Goal: Find specific page/section: Find specific page/section

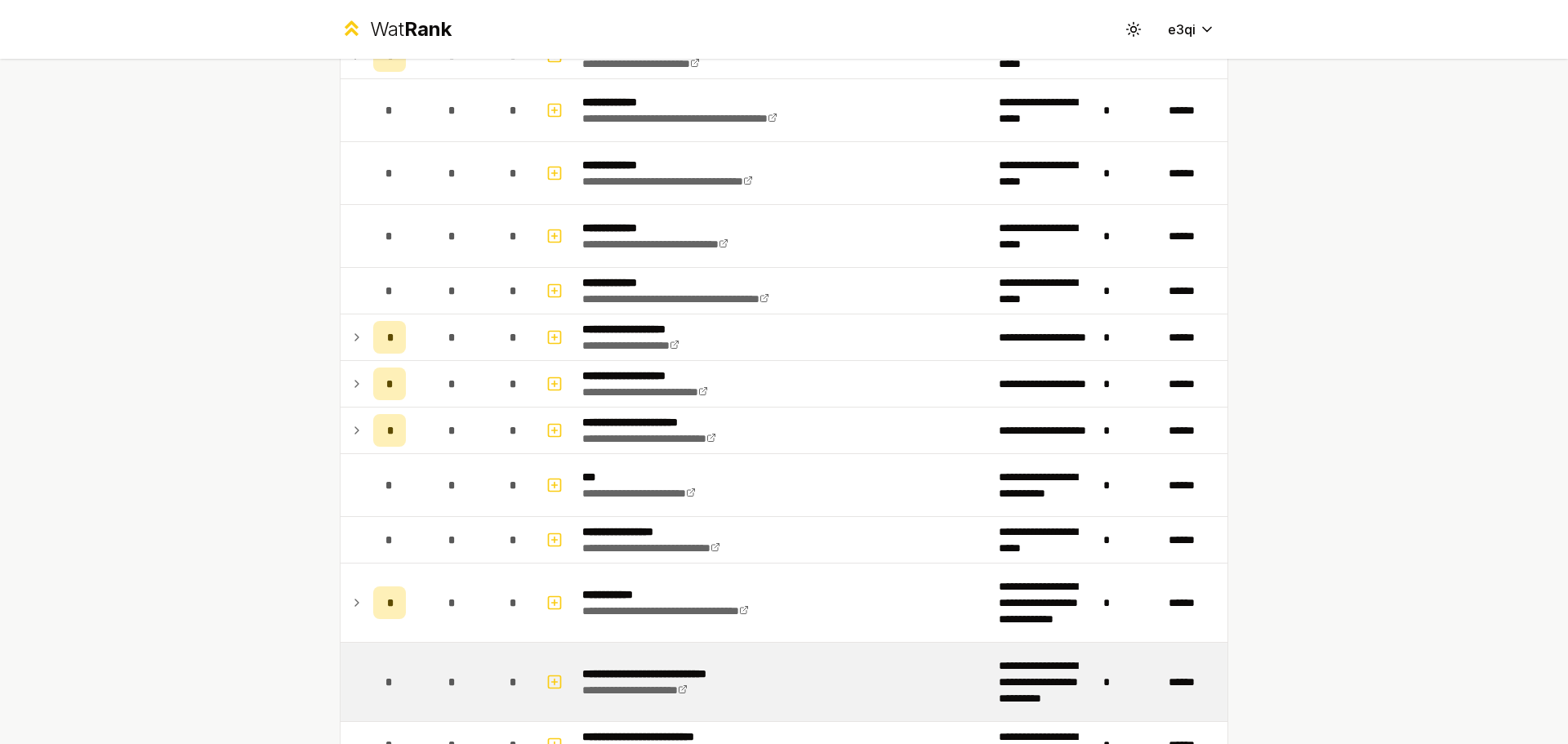
scroll to position [1303, 0]
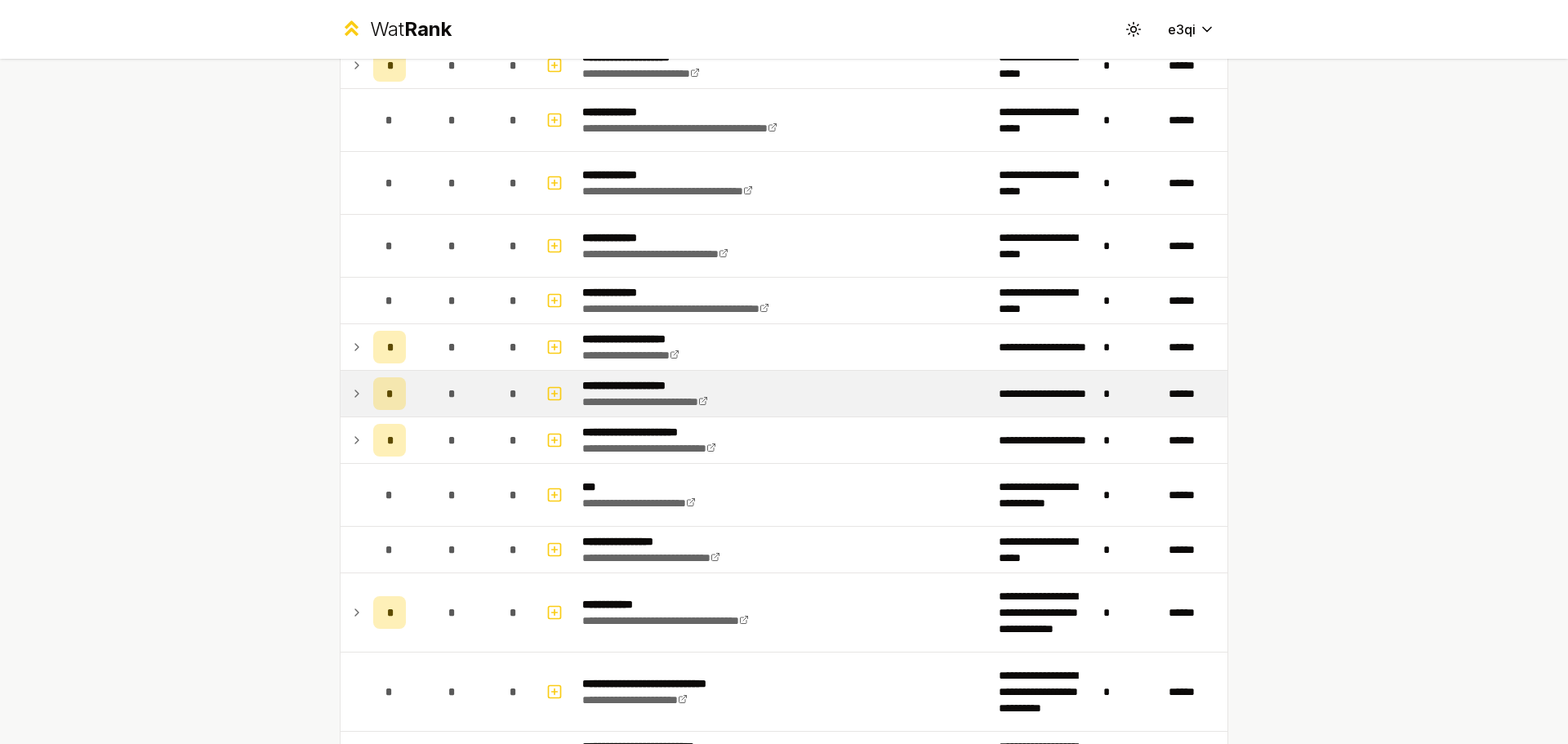
click at [373, 390] on div "*" at bounding box center [389, 393] width 33 height 33
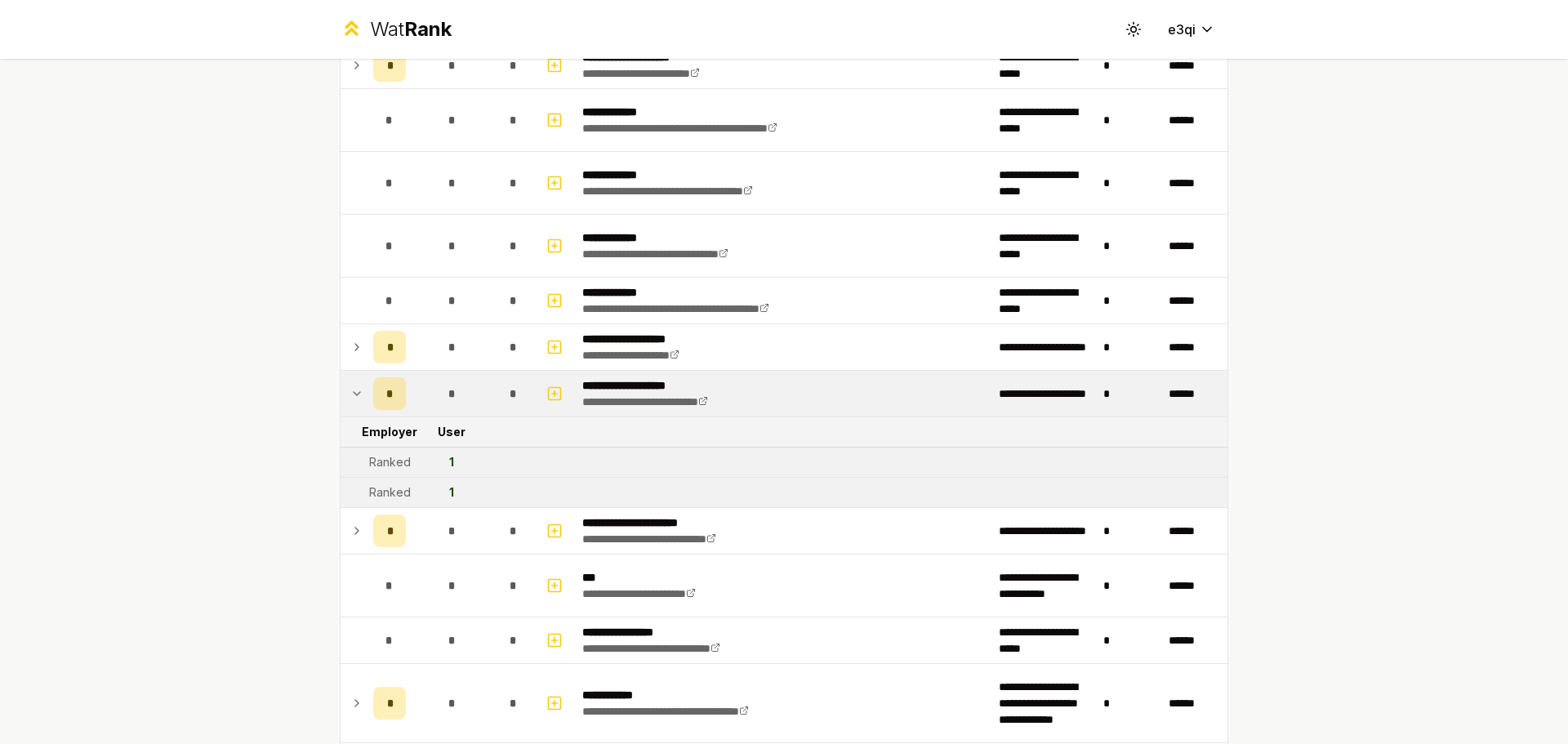
click at [373, 390] on div "*" at bounding box center [389, 393] width 33 height 33
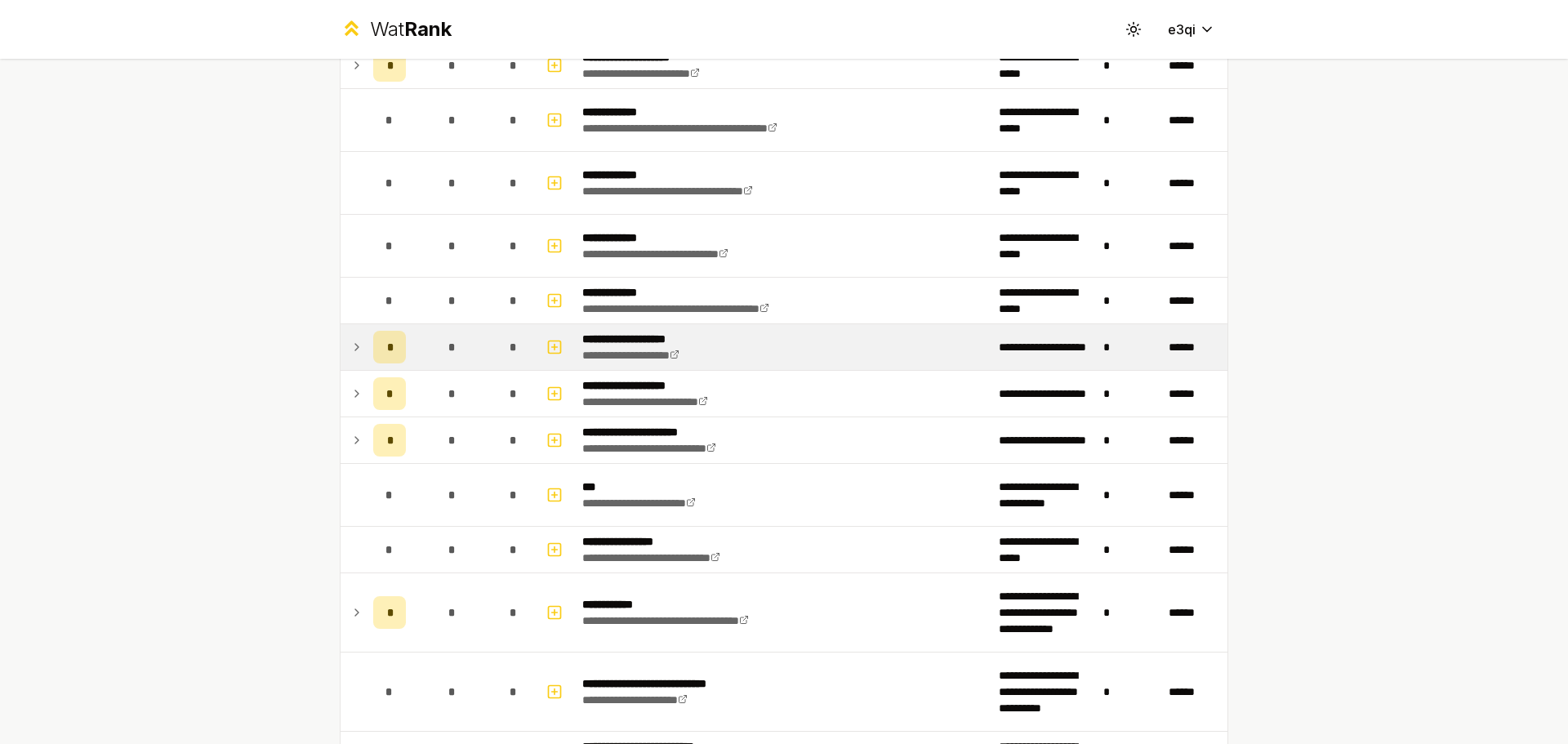
click at [369, 330] on td "*" at bounding box center [389, 347] width 45 height 45
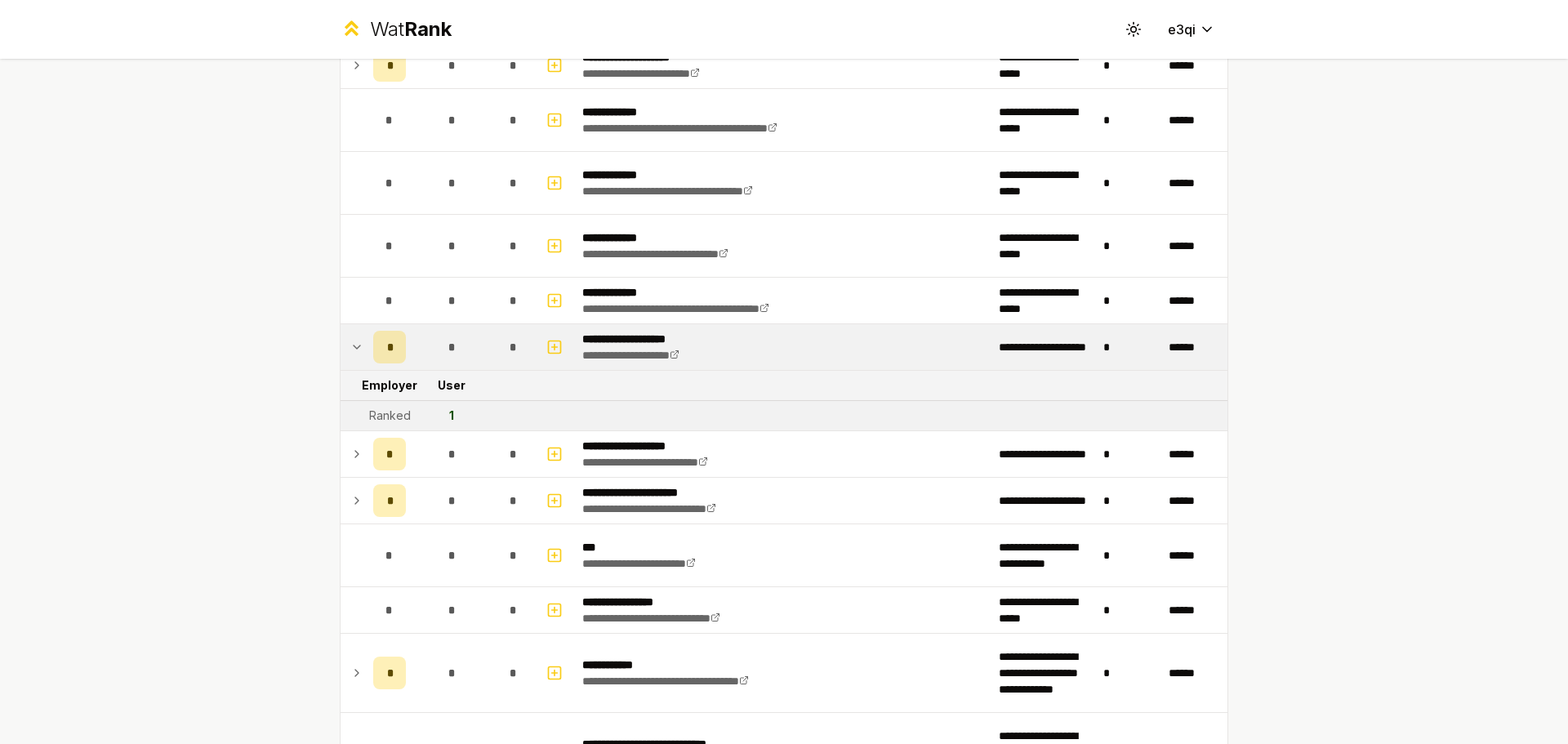
click at [369, 330] on td "*" at bounding box center [389, 347] width 45 height 45
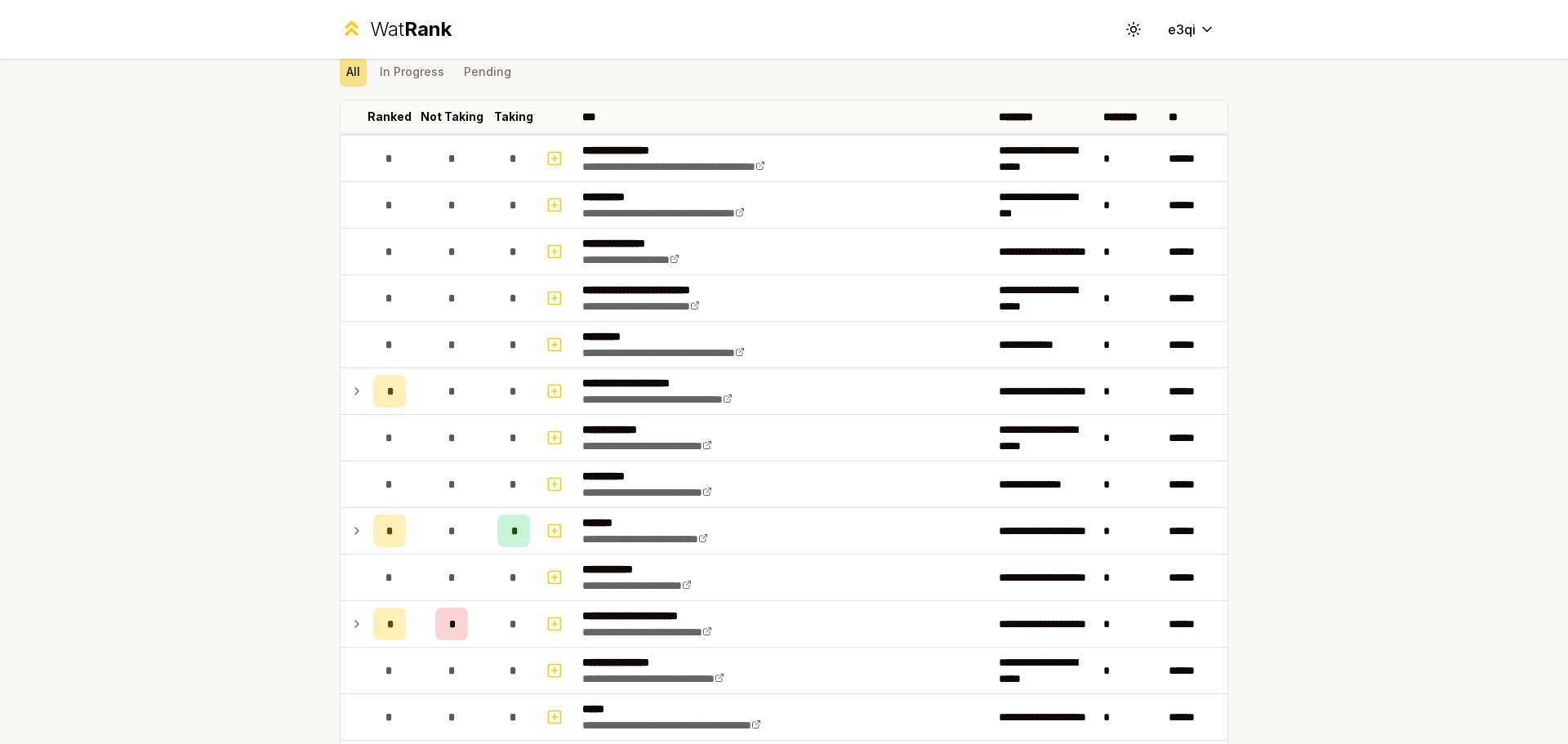
scroll to position [53, 0]
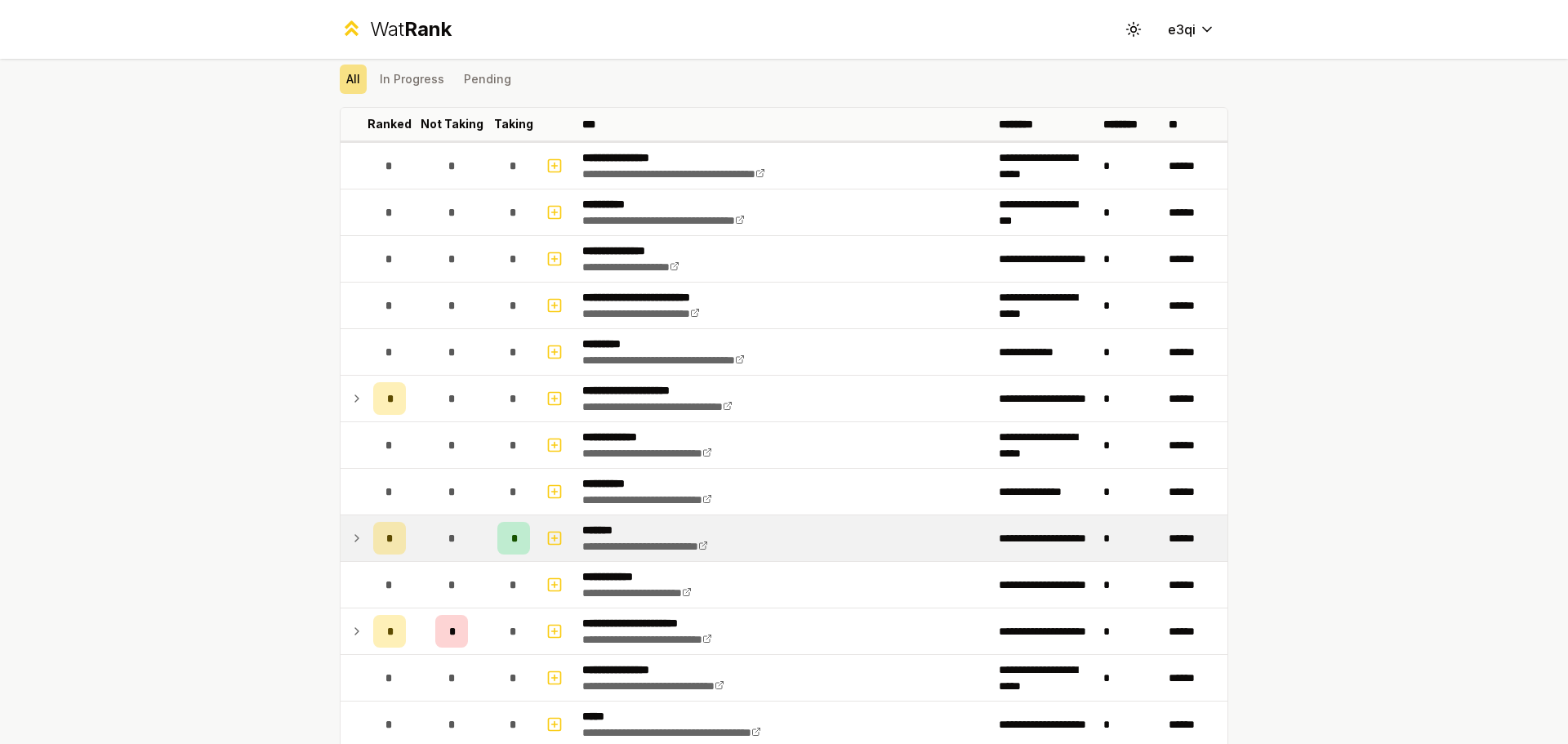
click at [351, 531] on icon at bounding box center [357, 537] width 13 height 19
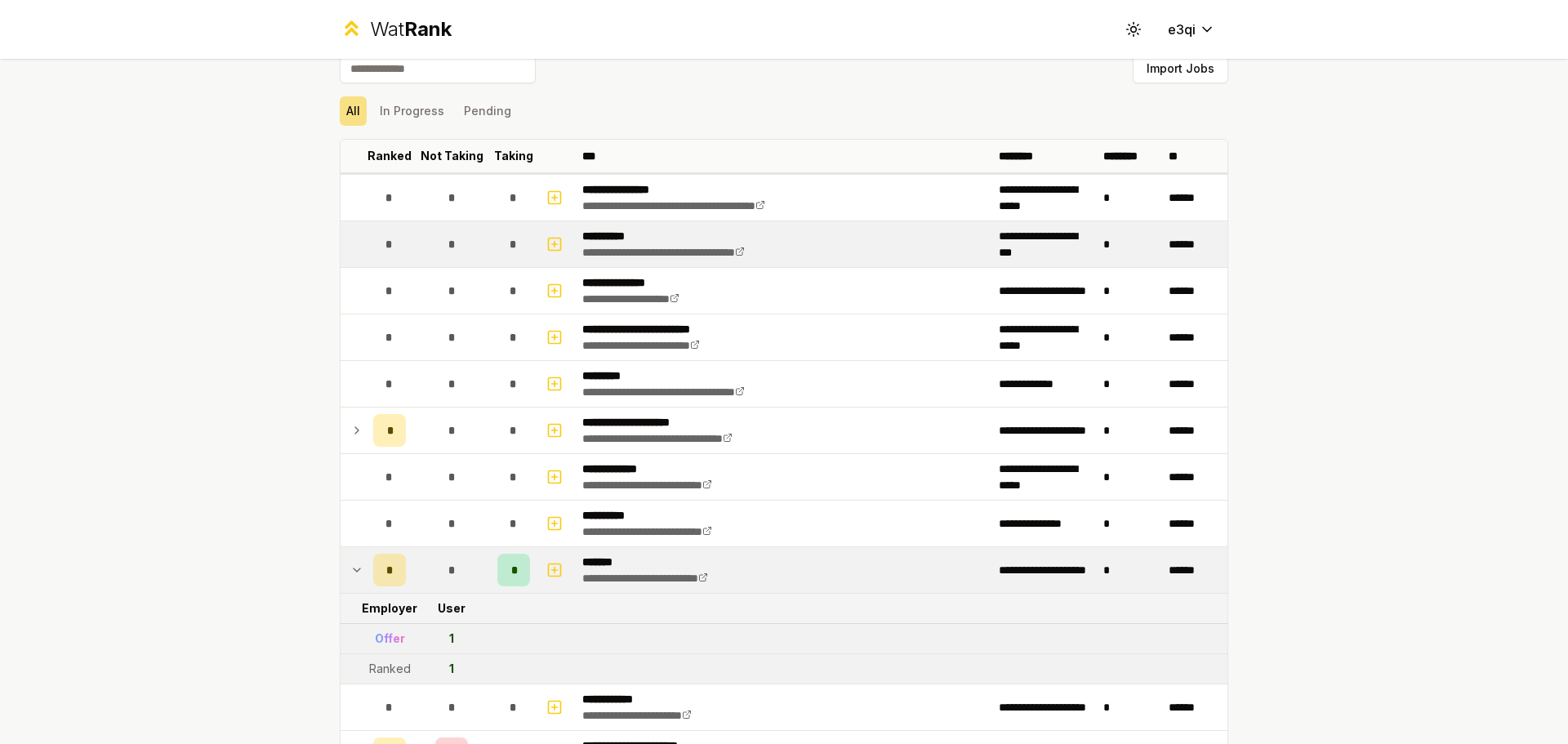
scroll to position [0, 0]
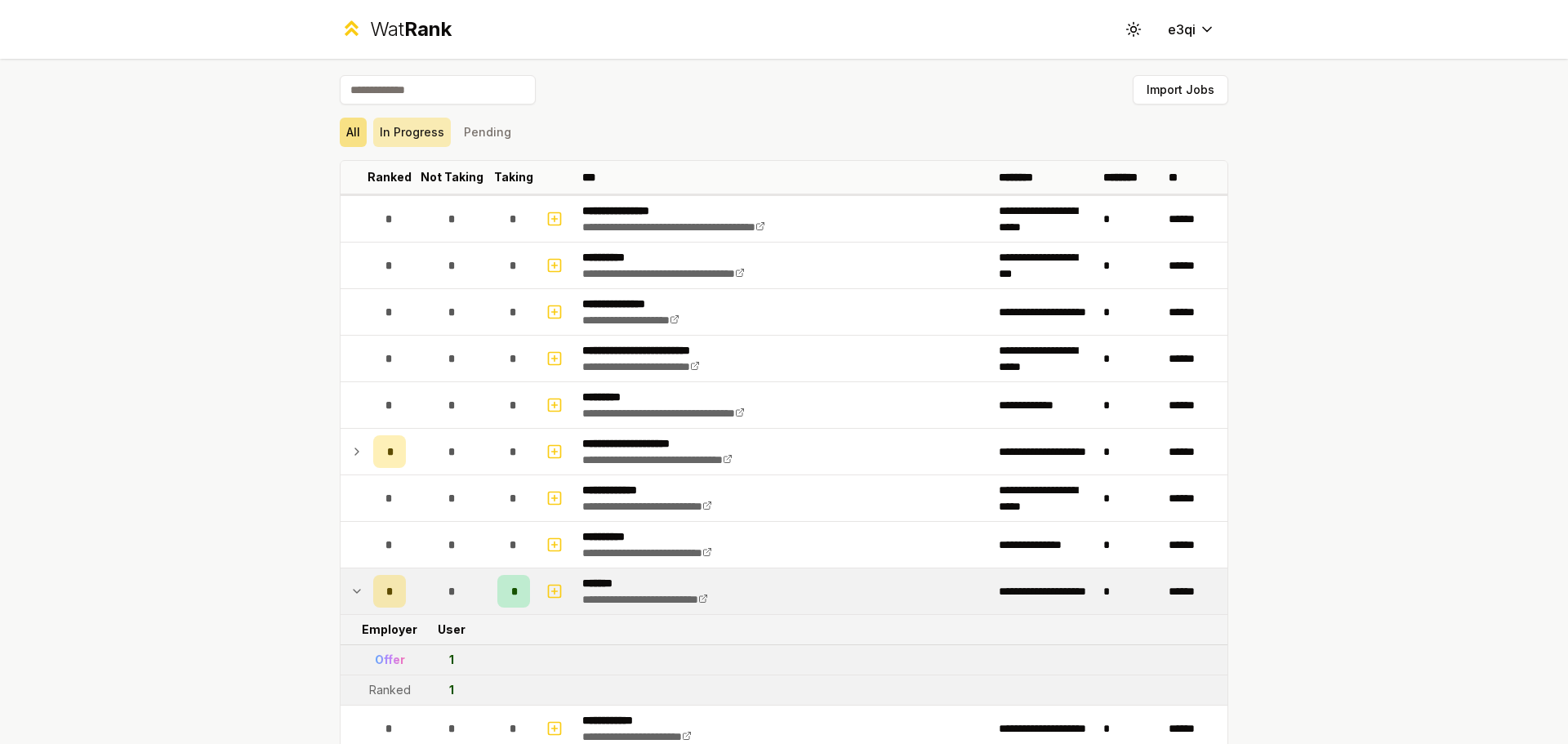
click at [431, 128] on button "In Progress" at bounding box center [412, 132] width 77 height 29
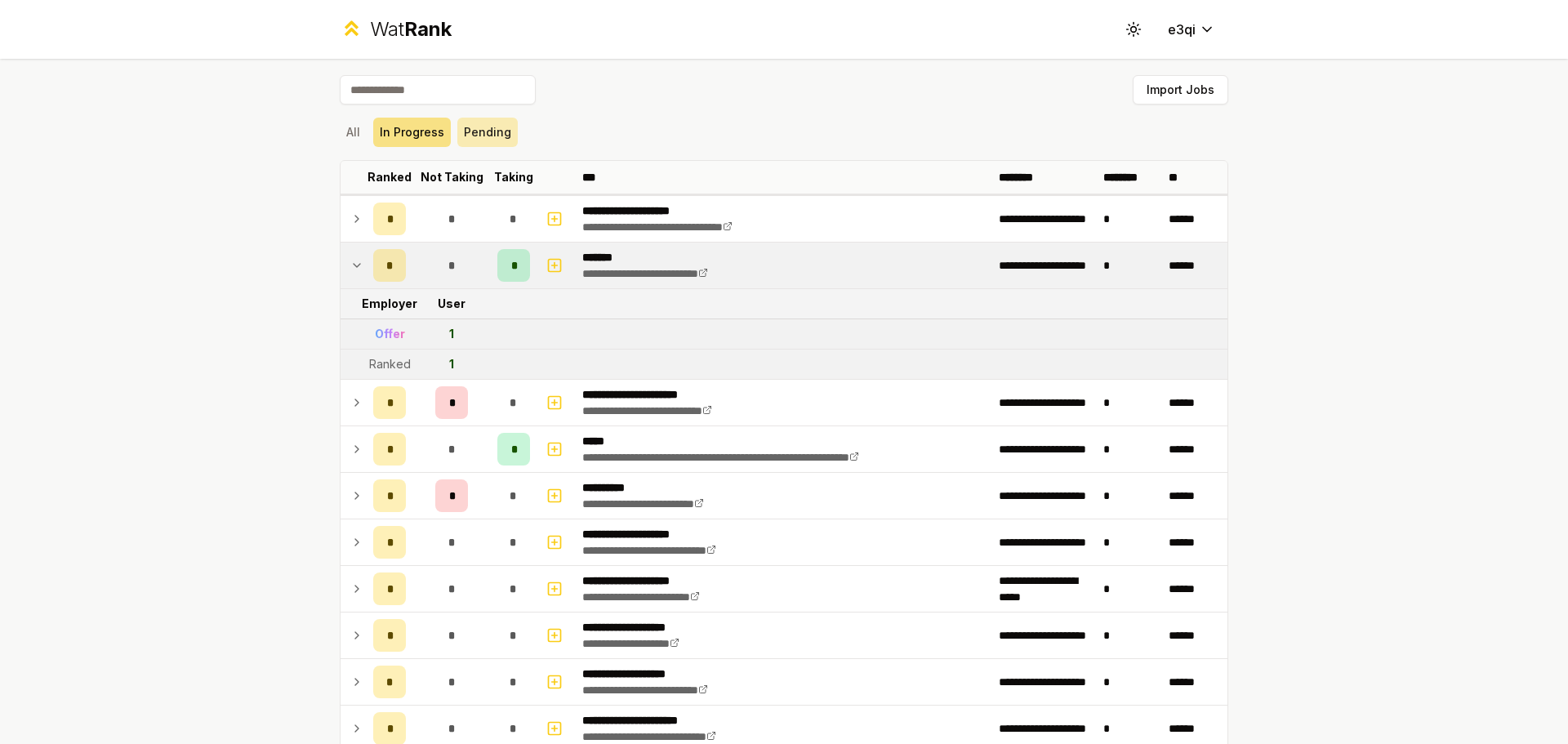
click at [480, 133] on button "Pending" at bounding box center [488, 132] width 61 height 29
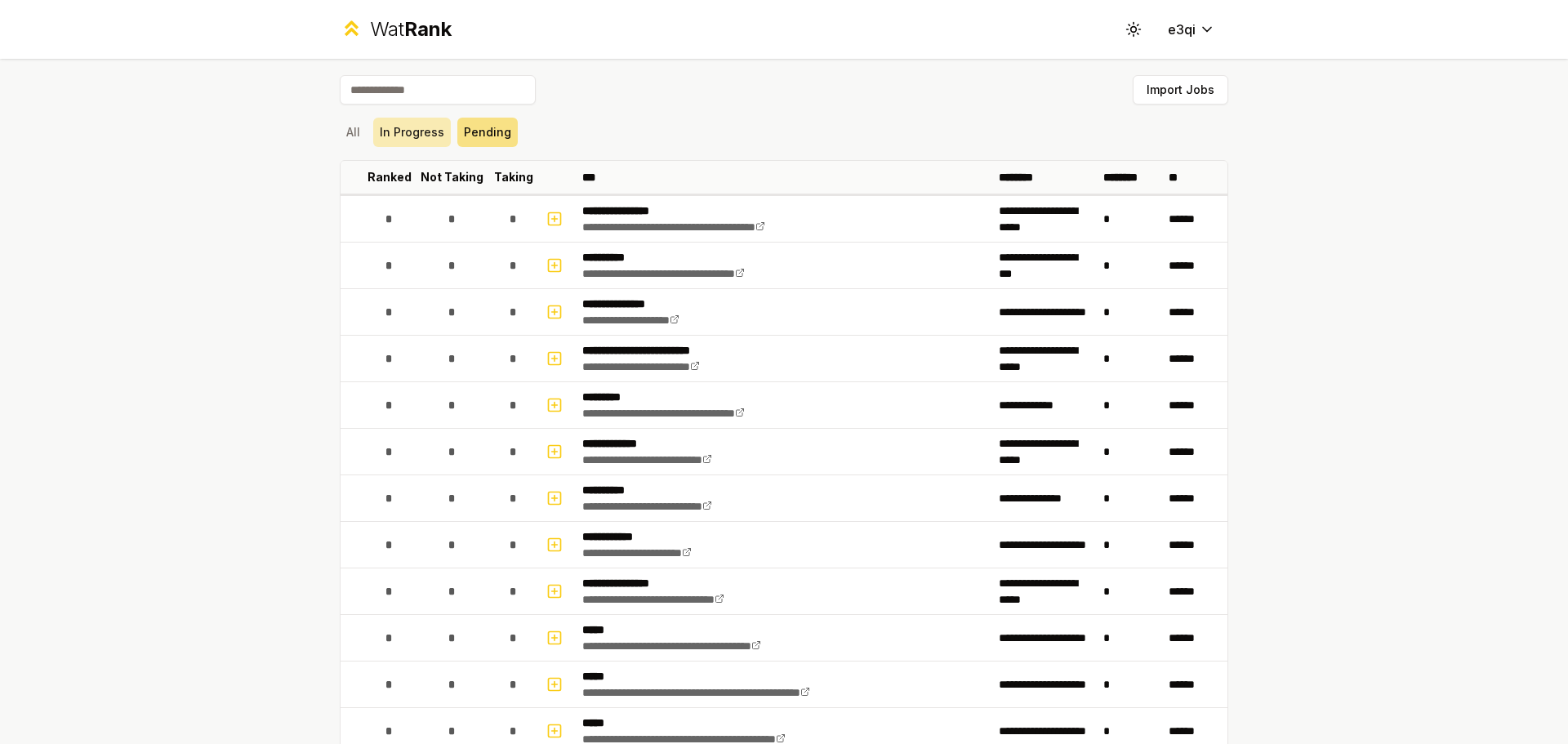
click at [409, 129] on button "In Progress" at bounding box center [412, 132] width 77 height 29
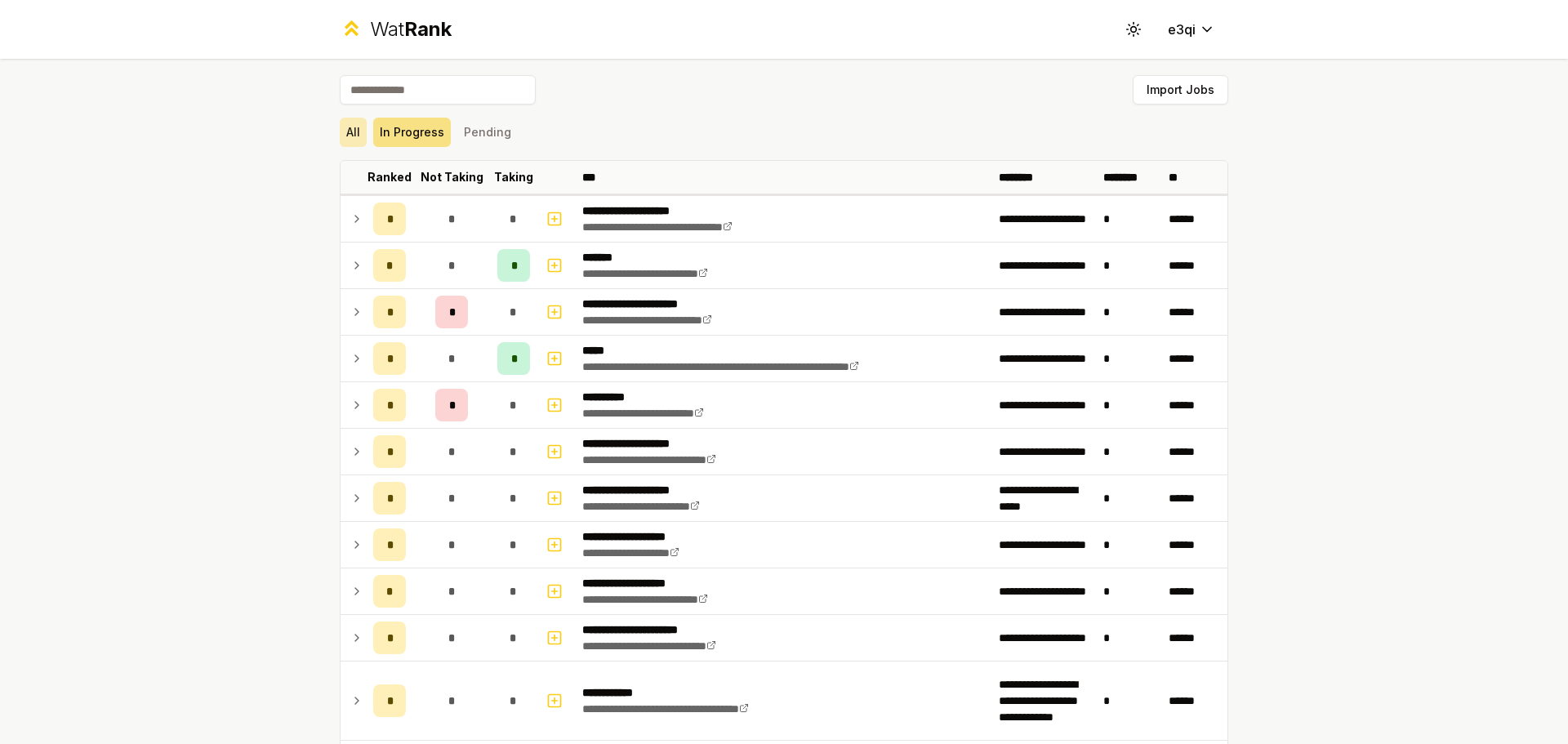
click at [340, 128] on button "All" at bounding box center [353, 132] width 27 height 29
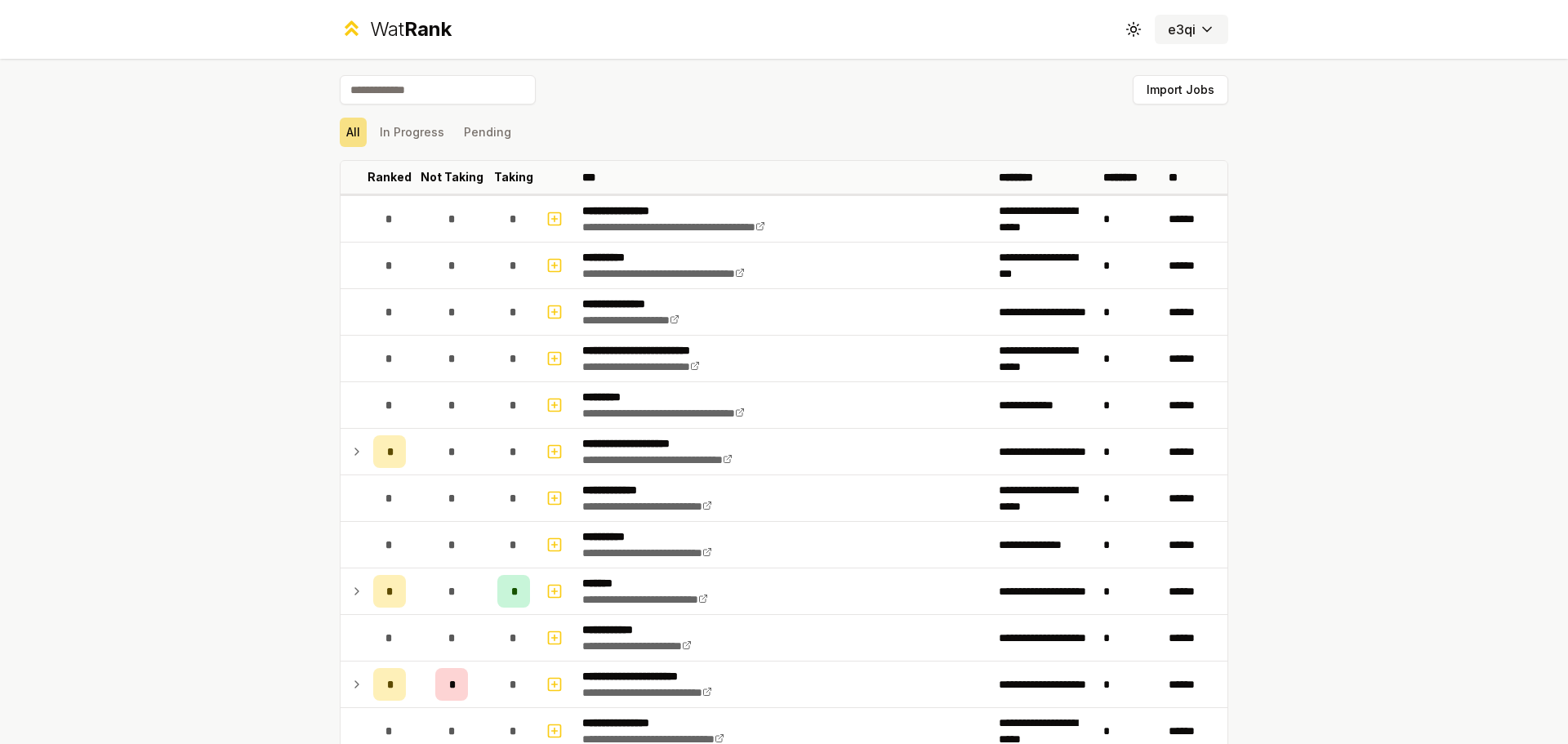
click at [1178, 20] on button "e3qi" at bounding box center [1191, 29] width 73 height 29
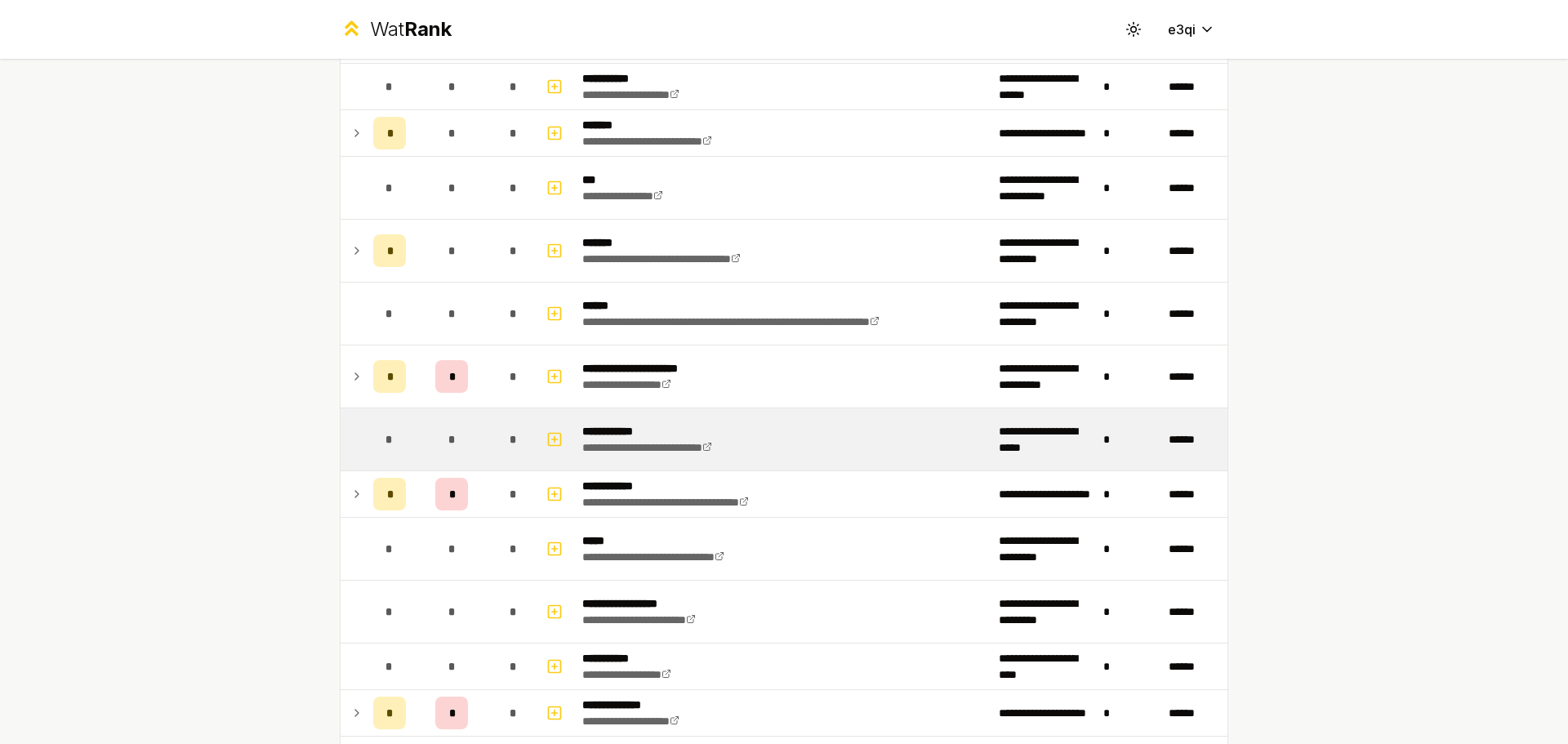
scroll to position [2392, 0]
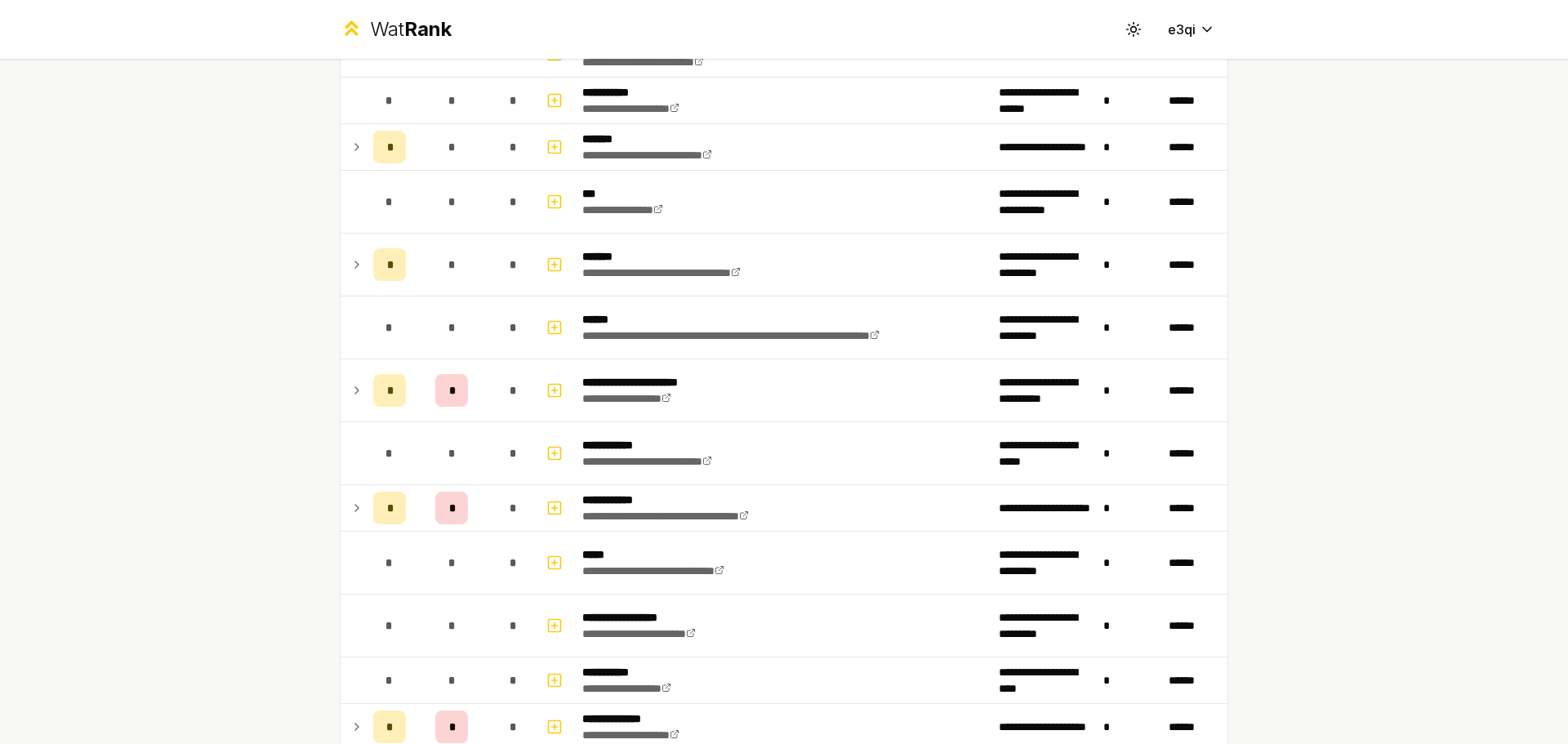
click at [351, 509] on icon at bounding box center [357, 507] width 13 height 19
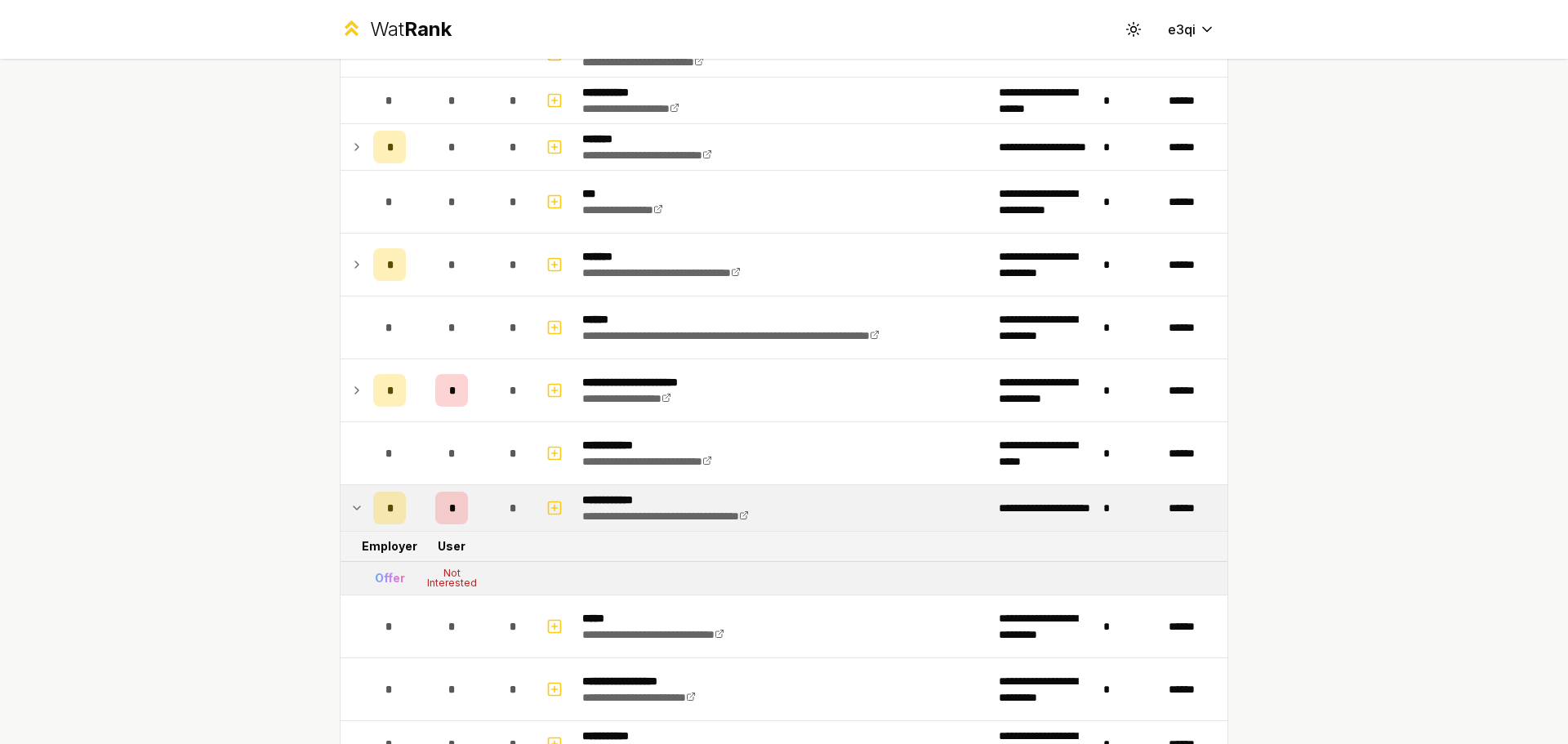
click at [352, 515] on icon at bounding box center [357, 507] width 13 height 19
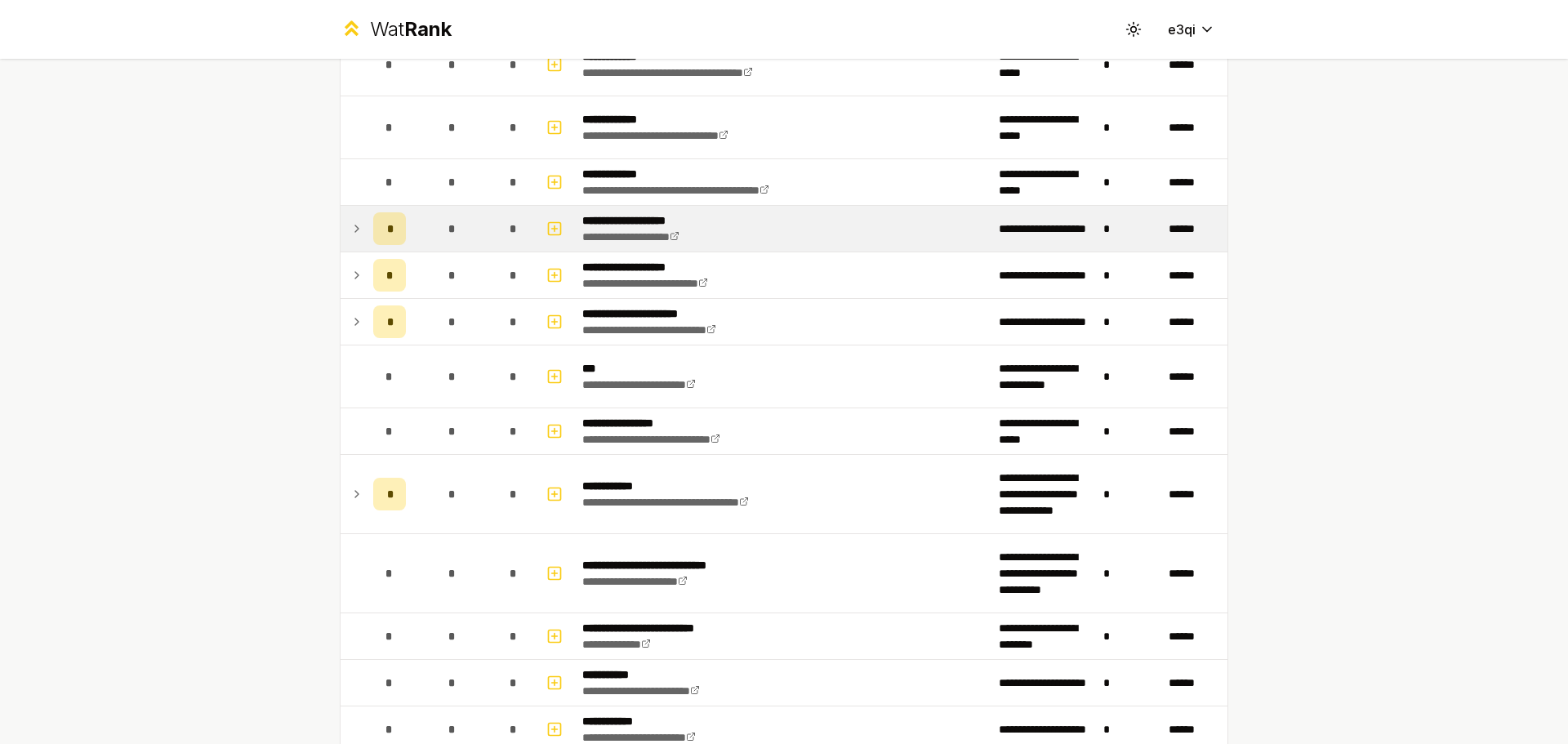
scroll to position [1428, 0]
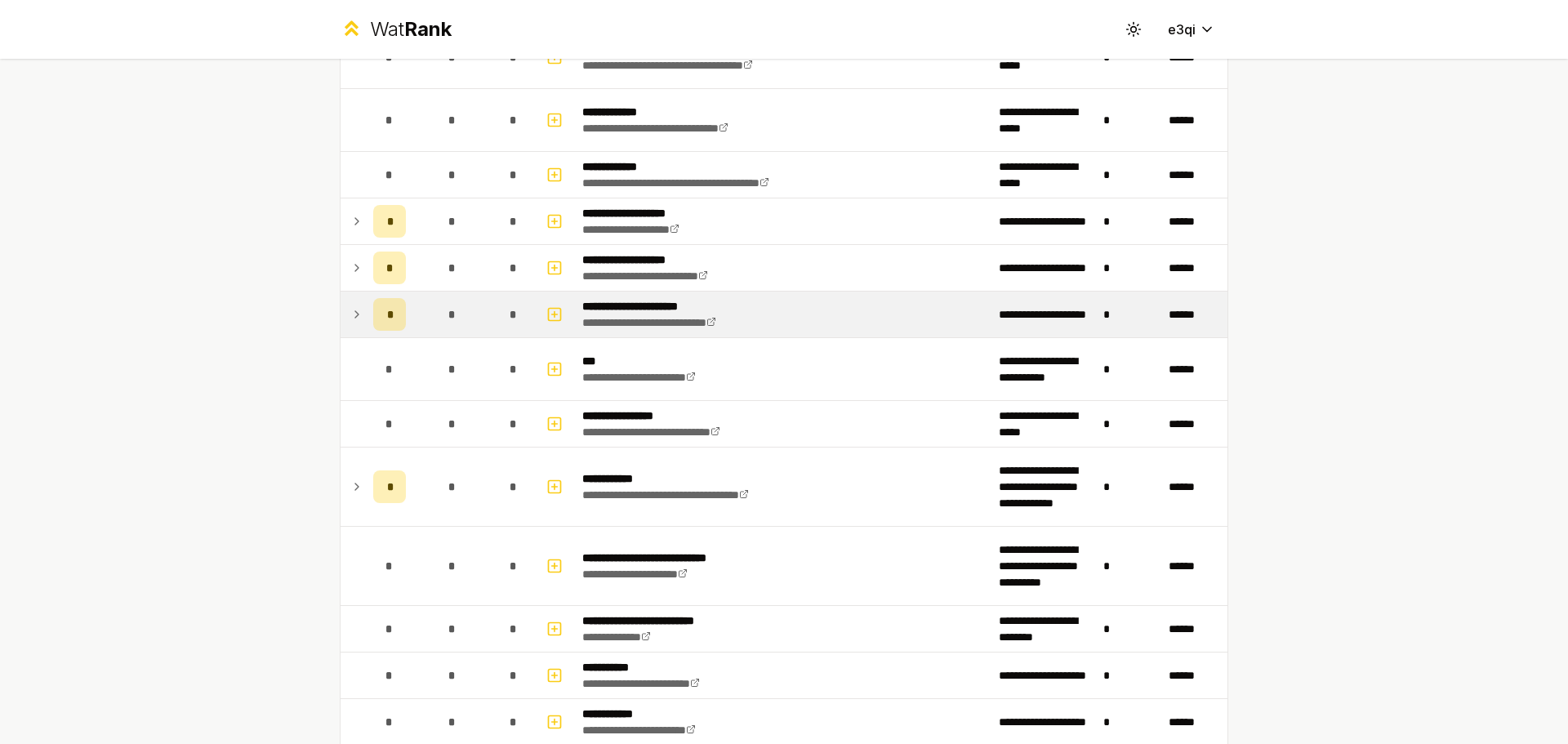
click at [357, 324] on td at bounding box center [353, 314] width 26 height 45
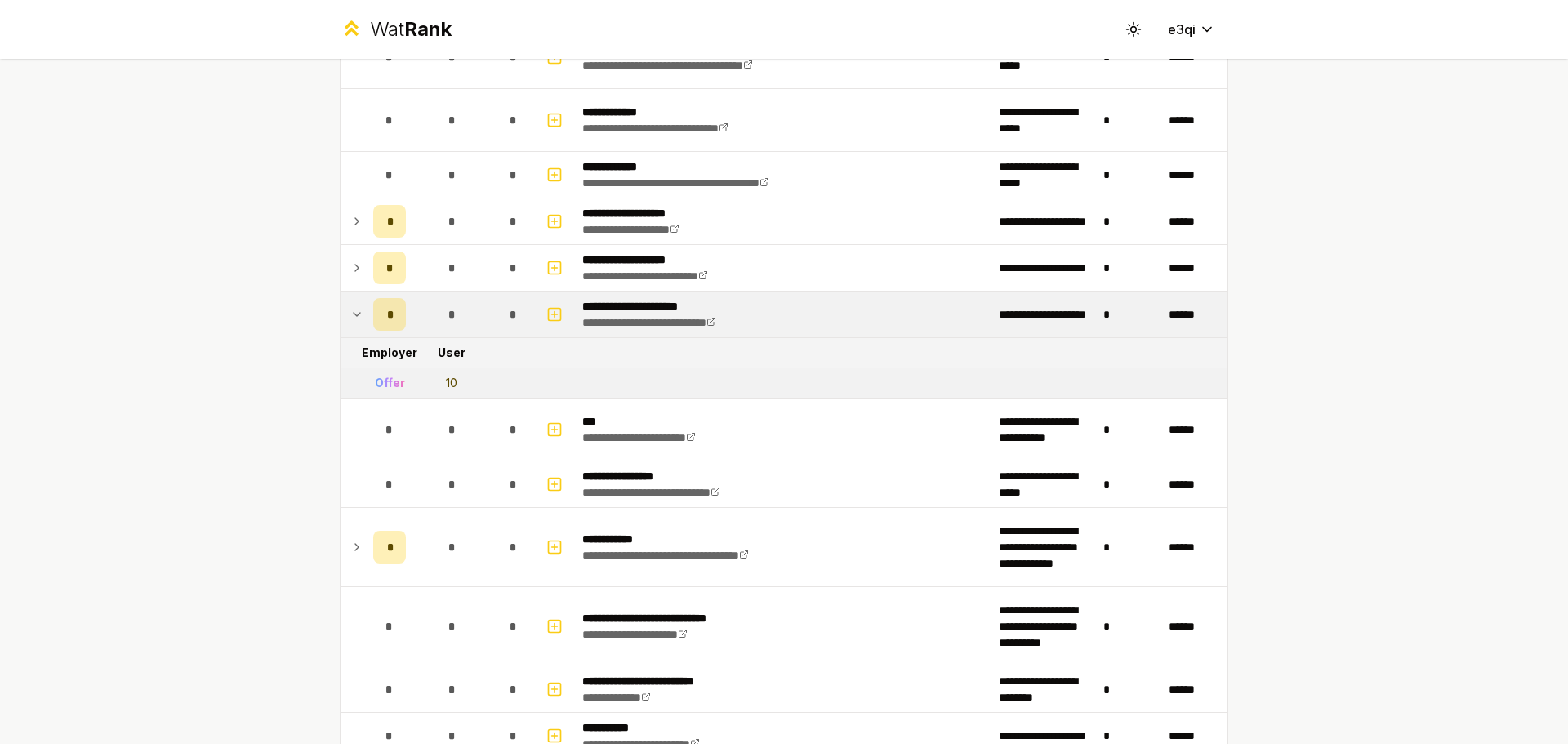
click at [357, 324] on td at bounding box center [353, 314] width 26 height 45
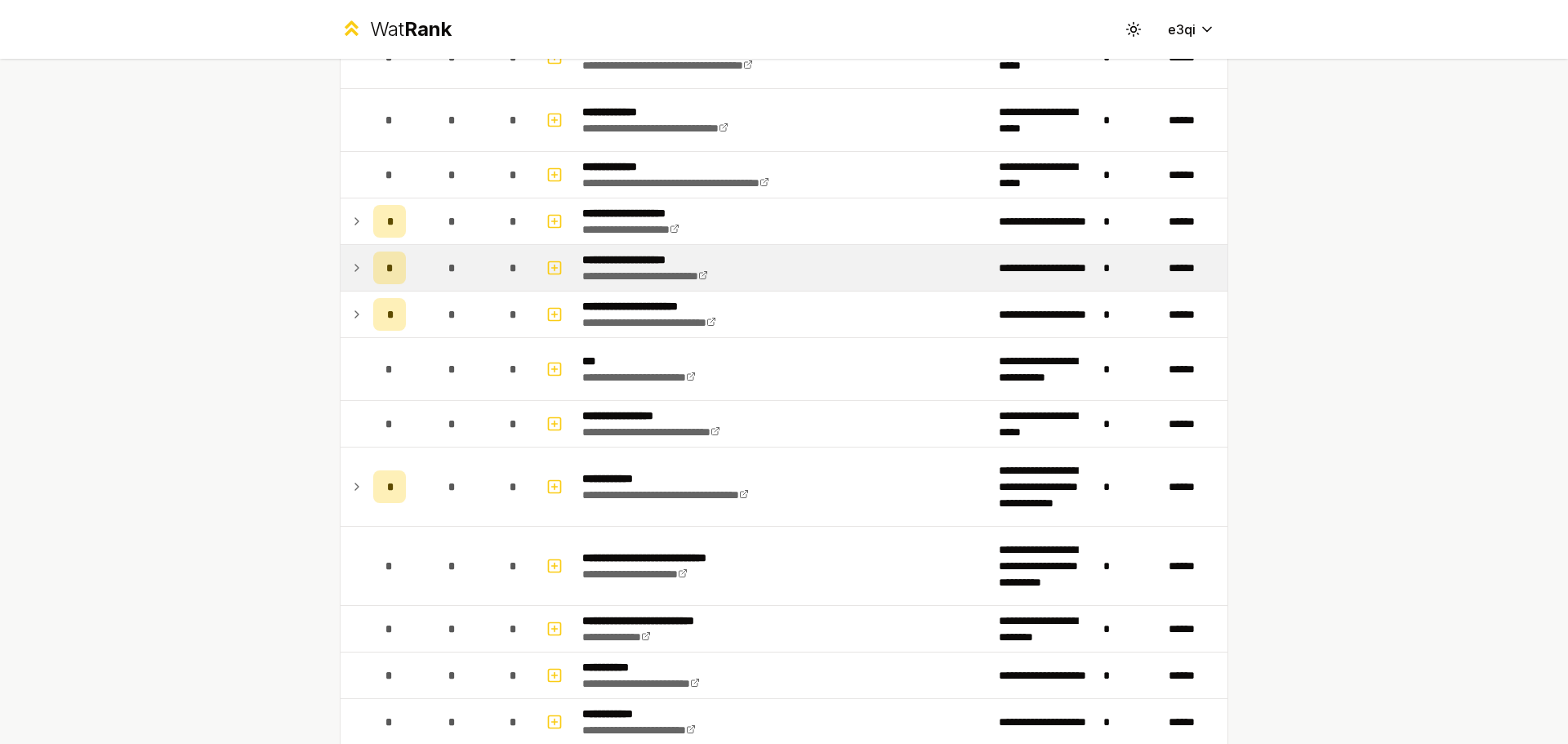
click at [367, 259] on td "*" at bounding box center [389, 267] width 45 height 45
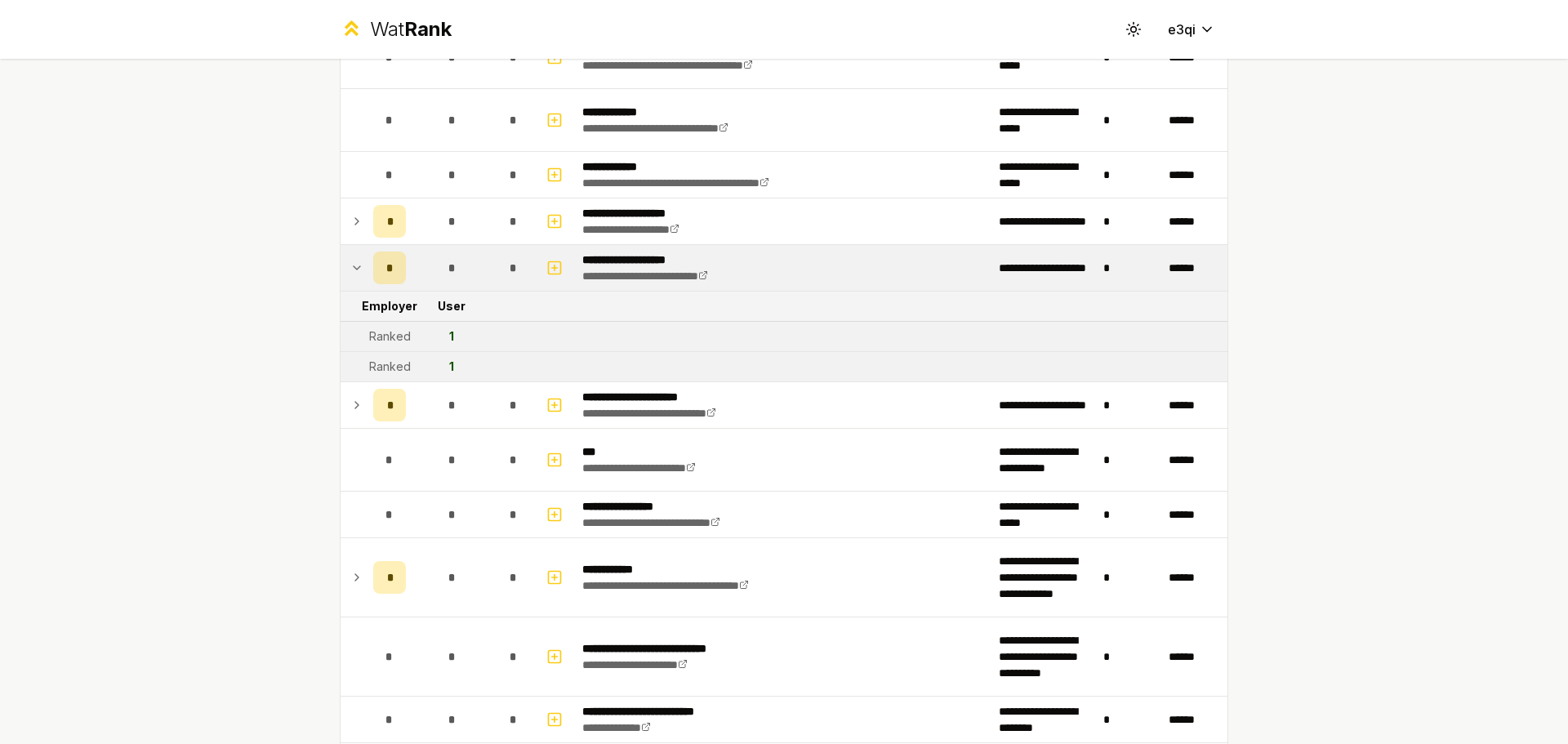
click at [367, 259] on td "*" at bounding box center [389, 267] width 45 height 45
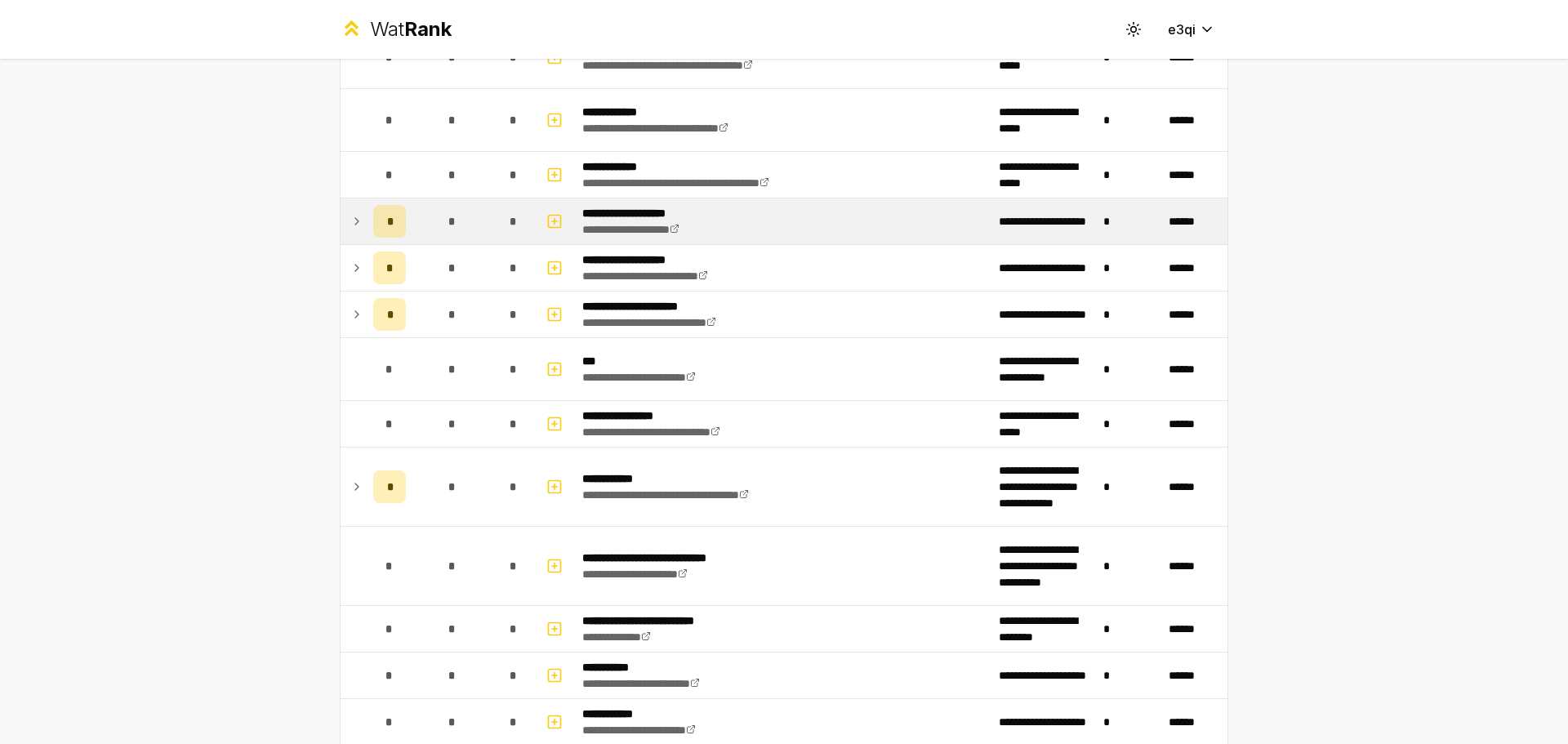
click at [367, 230] on td "*" at bounding box center [389, 221] width 45 height 45
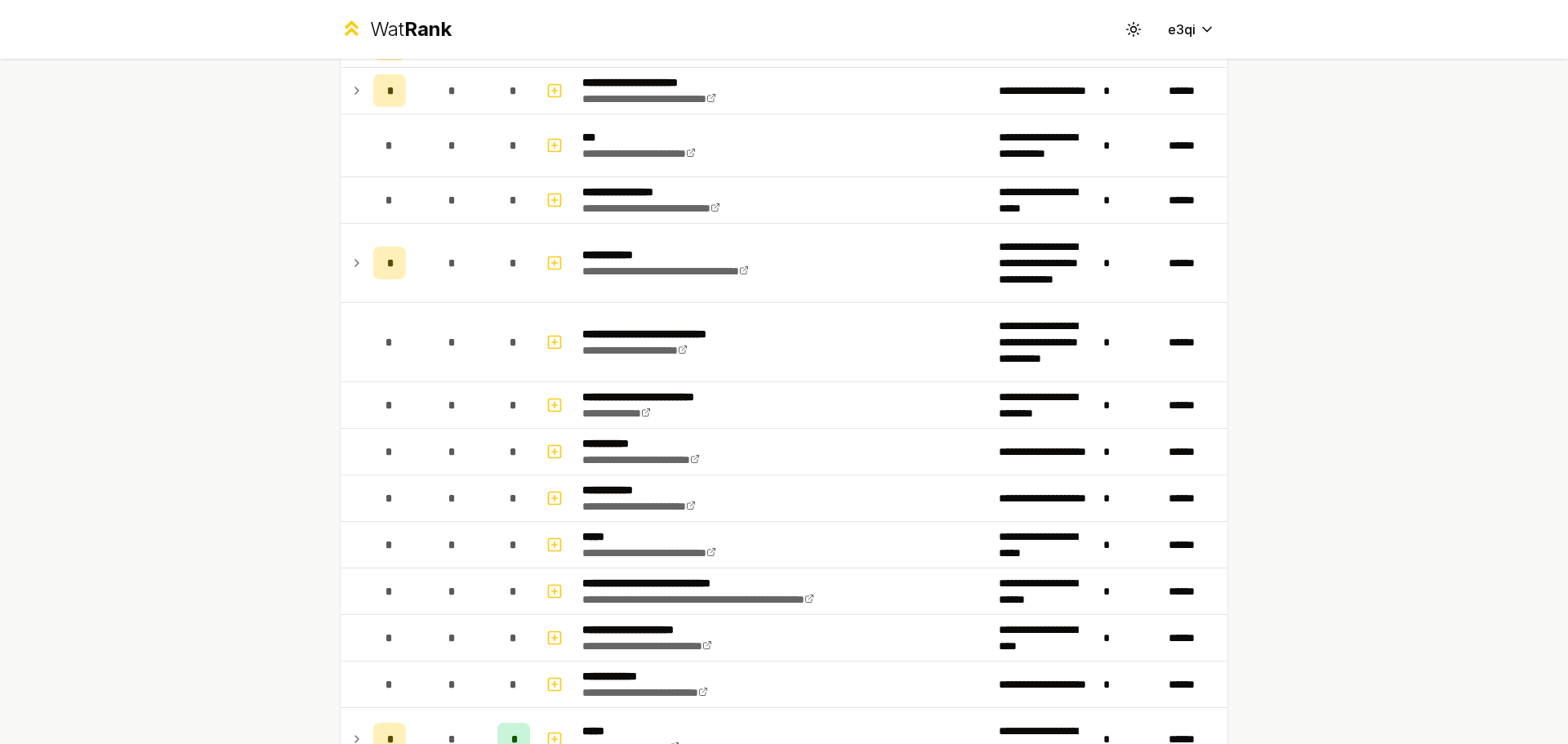
scroll to position [1716, 0]
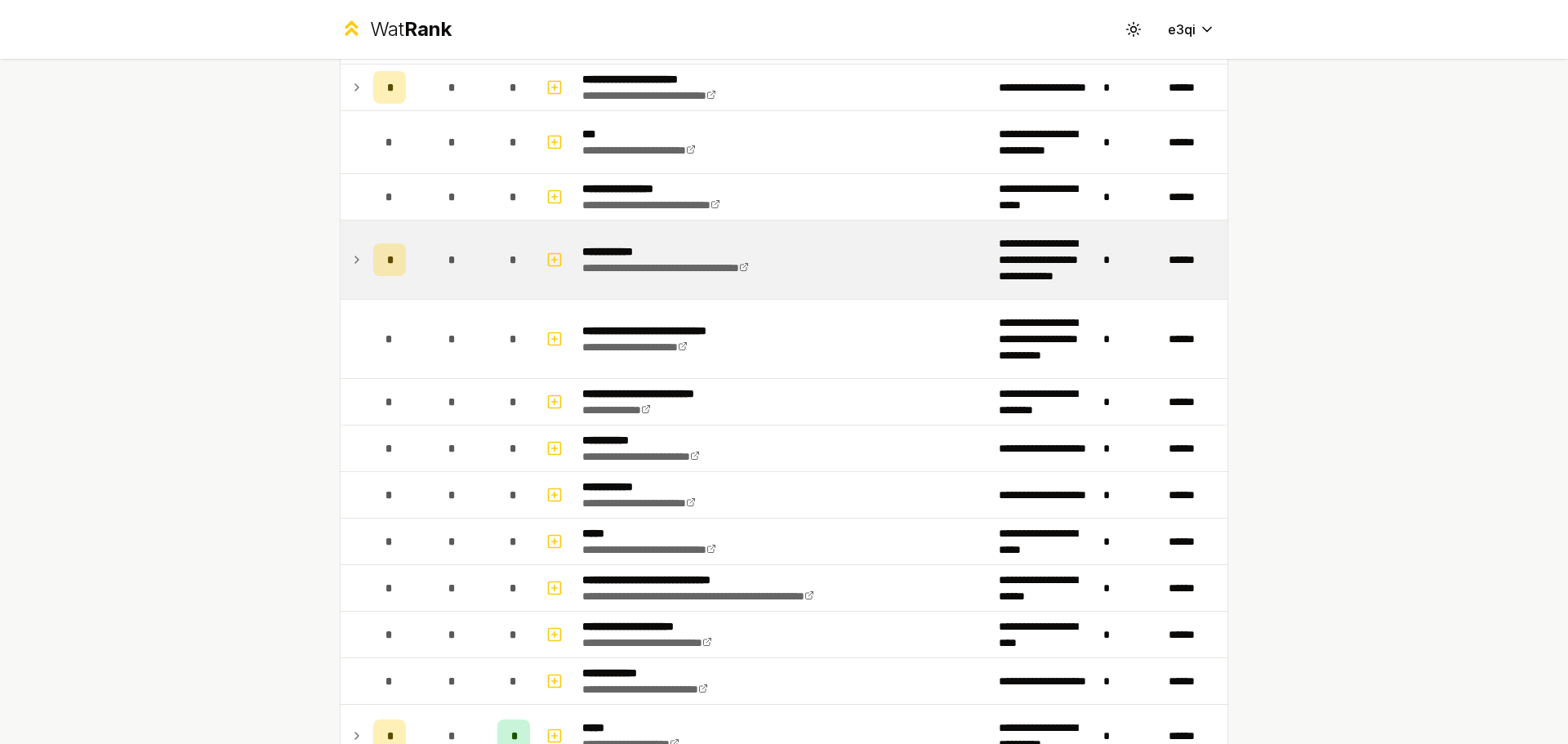
click at [352, 265] on icon at bounding box center [357, 259] width 13 height 19
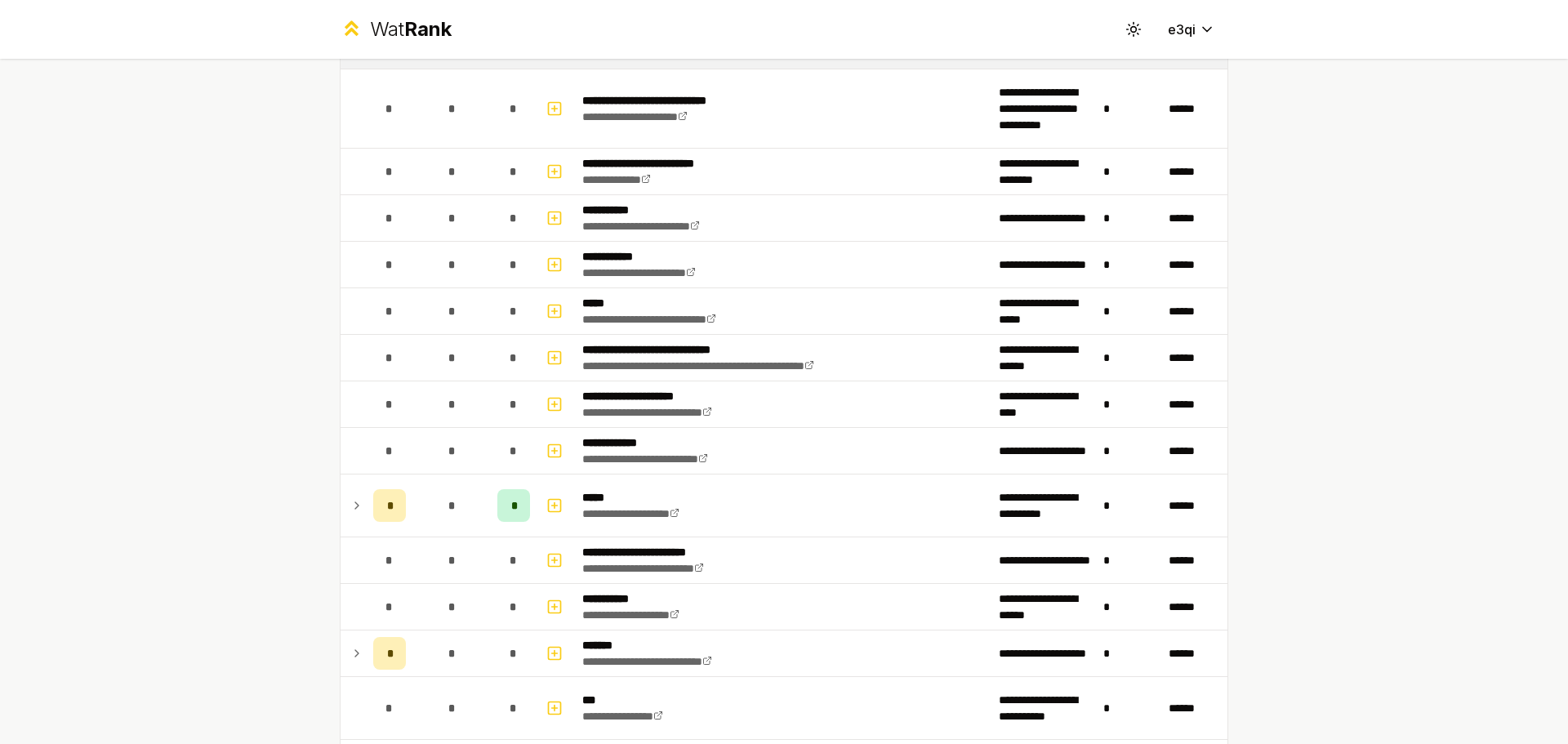
scroll to position [2010, 0]
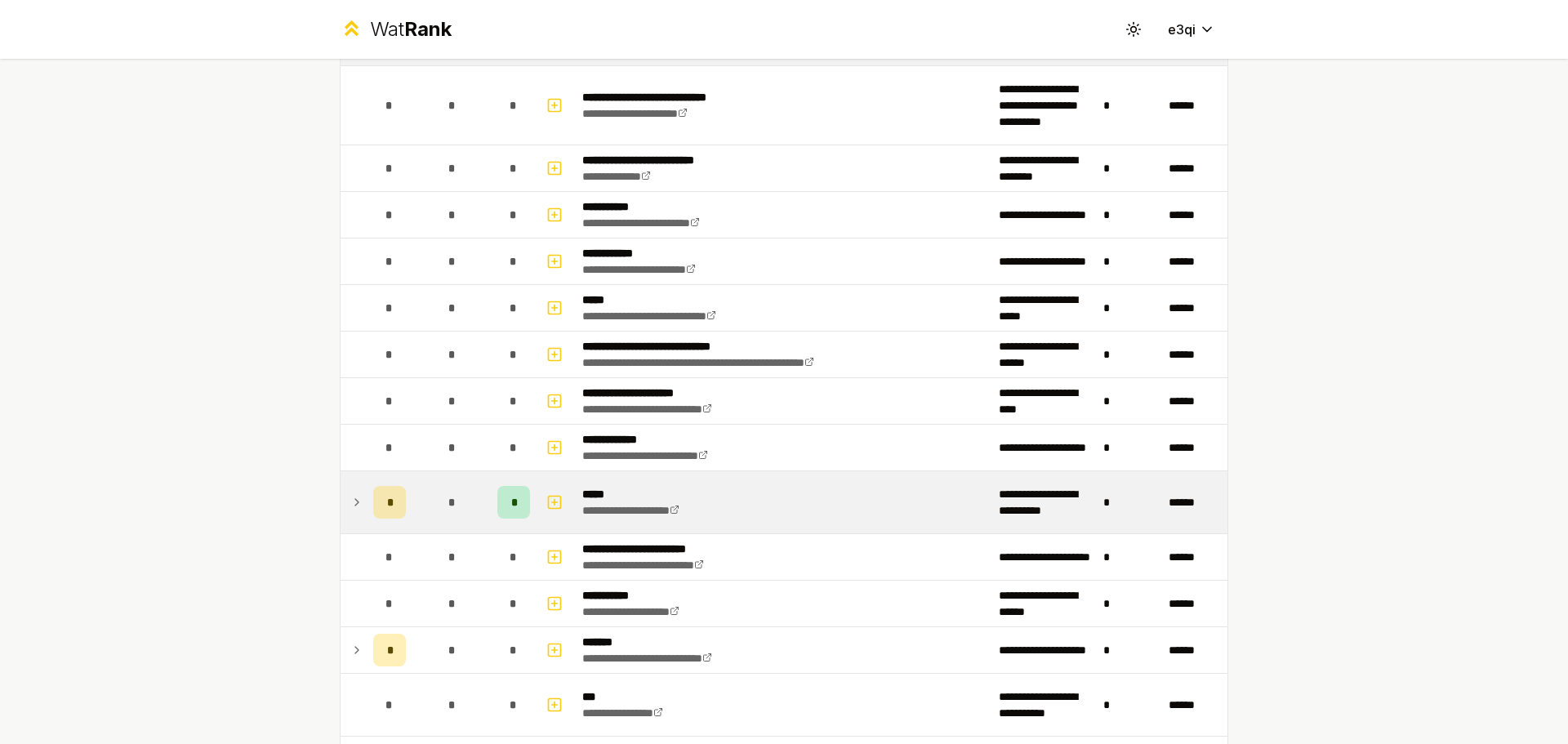
click at [359, 509] on td at bounding box center [353, 502] width 26 height 62
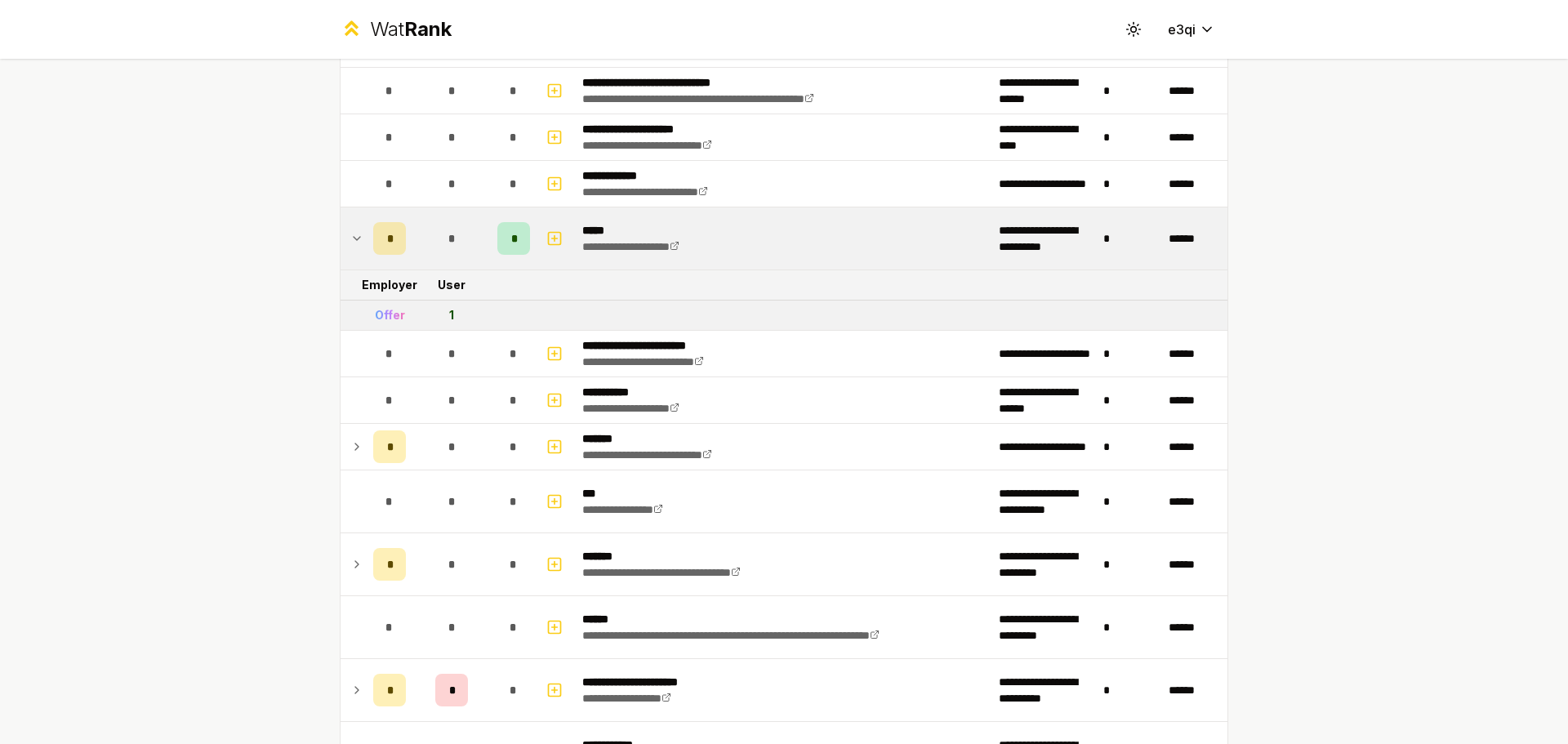
scroll to position [2277, 0]
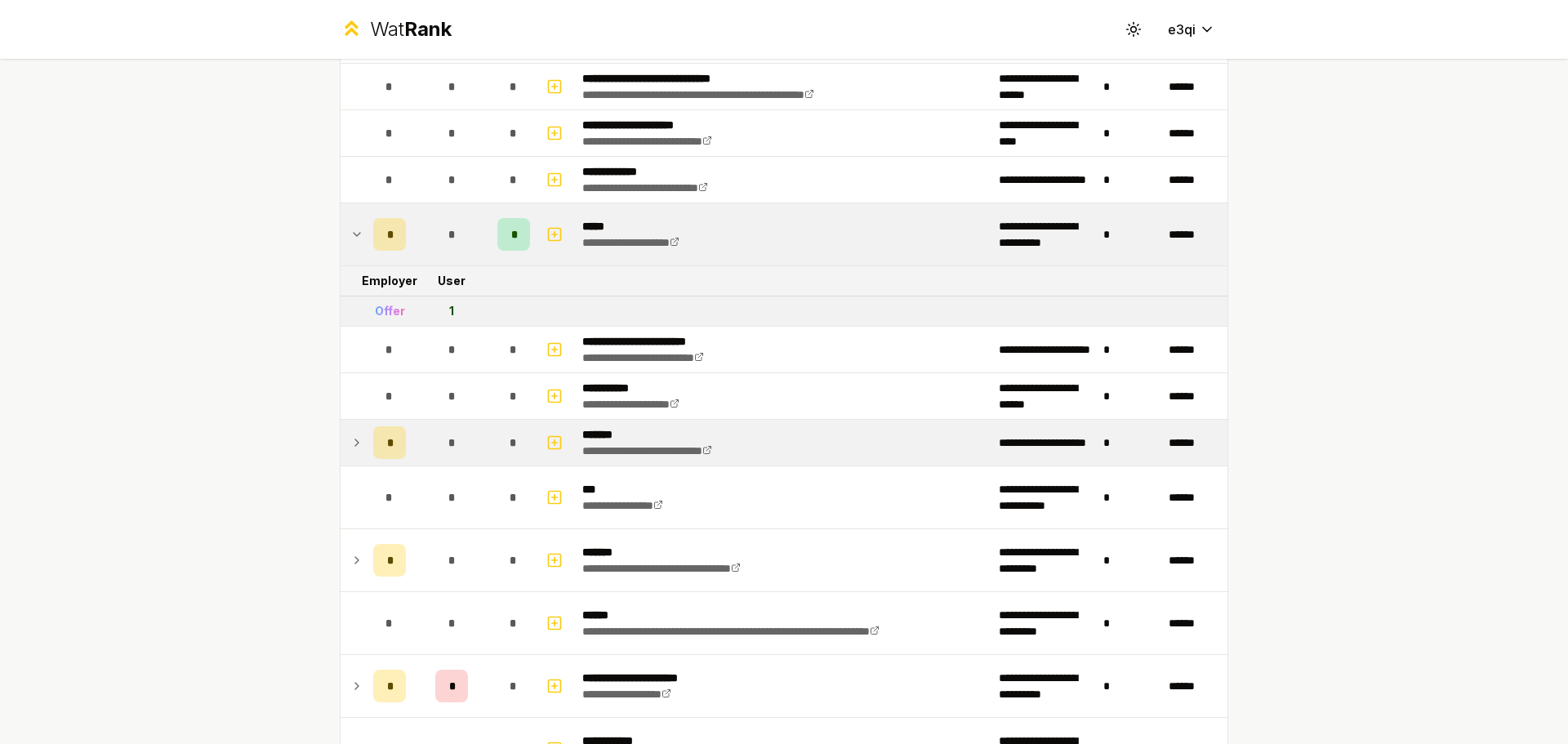
click at [373, 452] on div "*" at bounding box center [389, 442] width 33 height 33
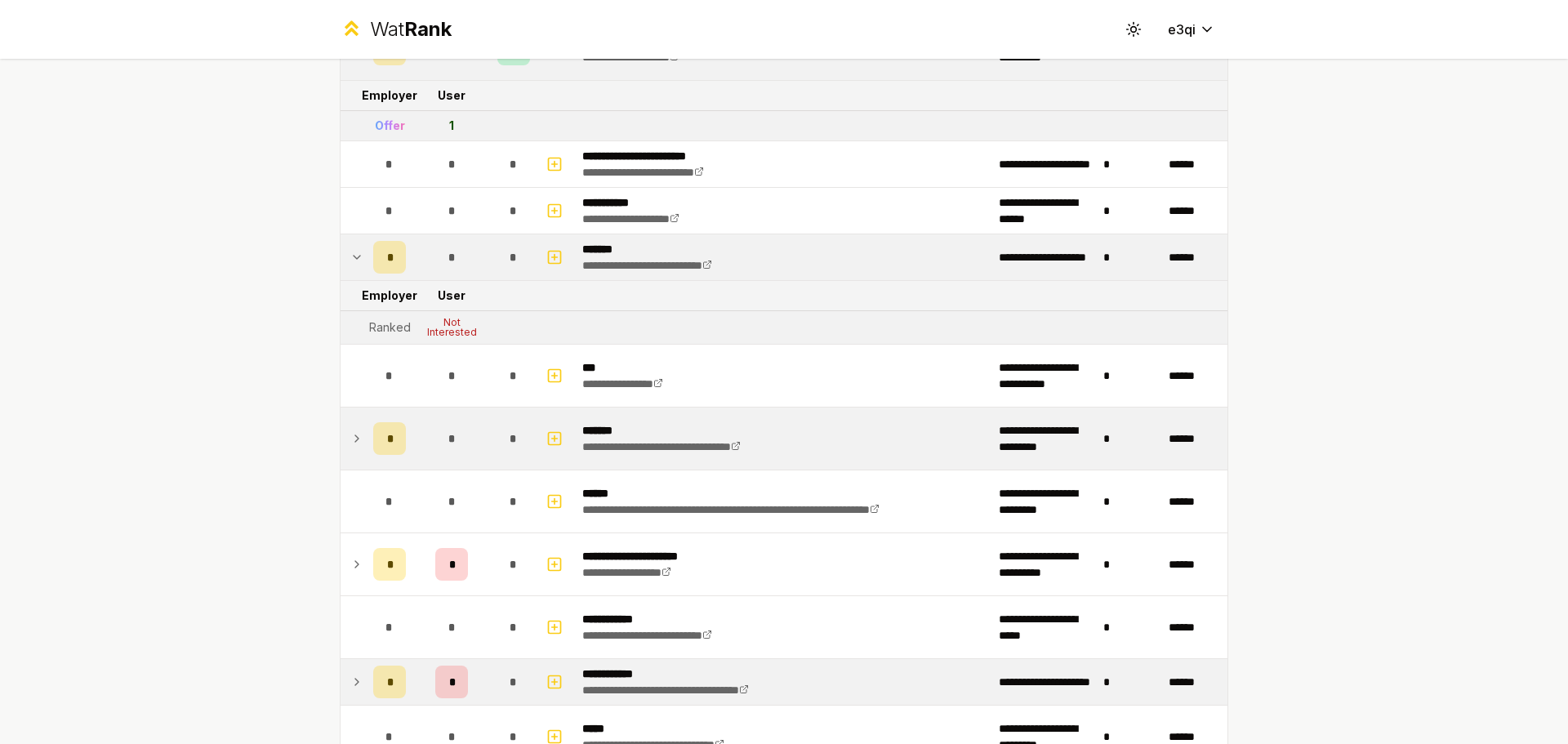
click at [379, 435] on div "*" at bounding box center [389, 438] width 33 height 33
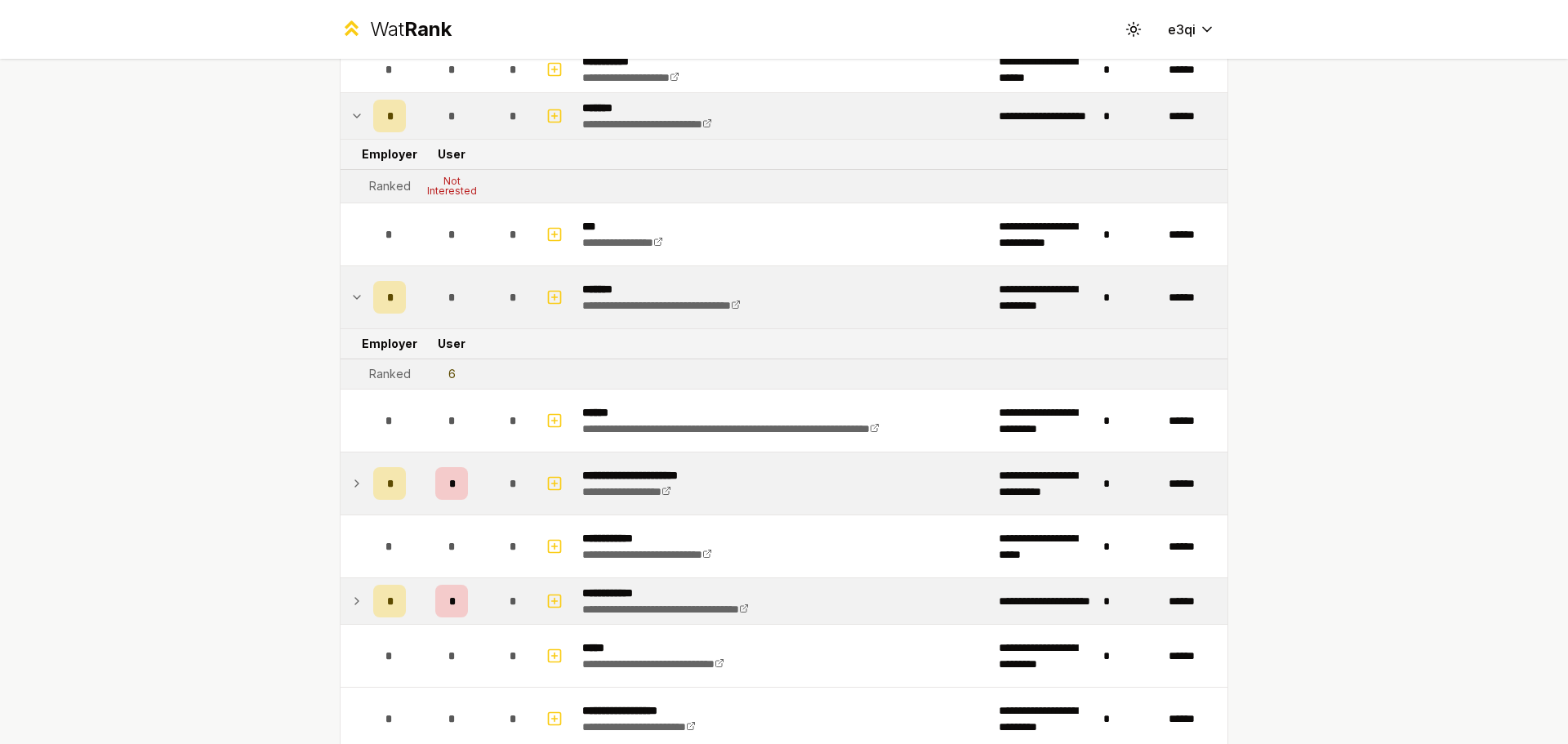
scroll to position [2605, 0]
click at [375, 488] on div "*" at bounding box center [389, 482] width 33 height 33
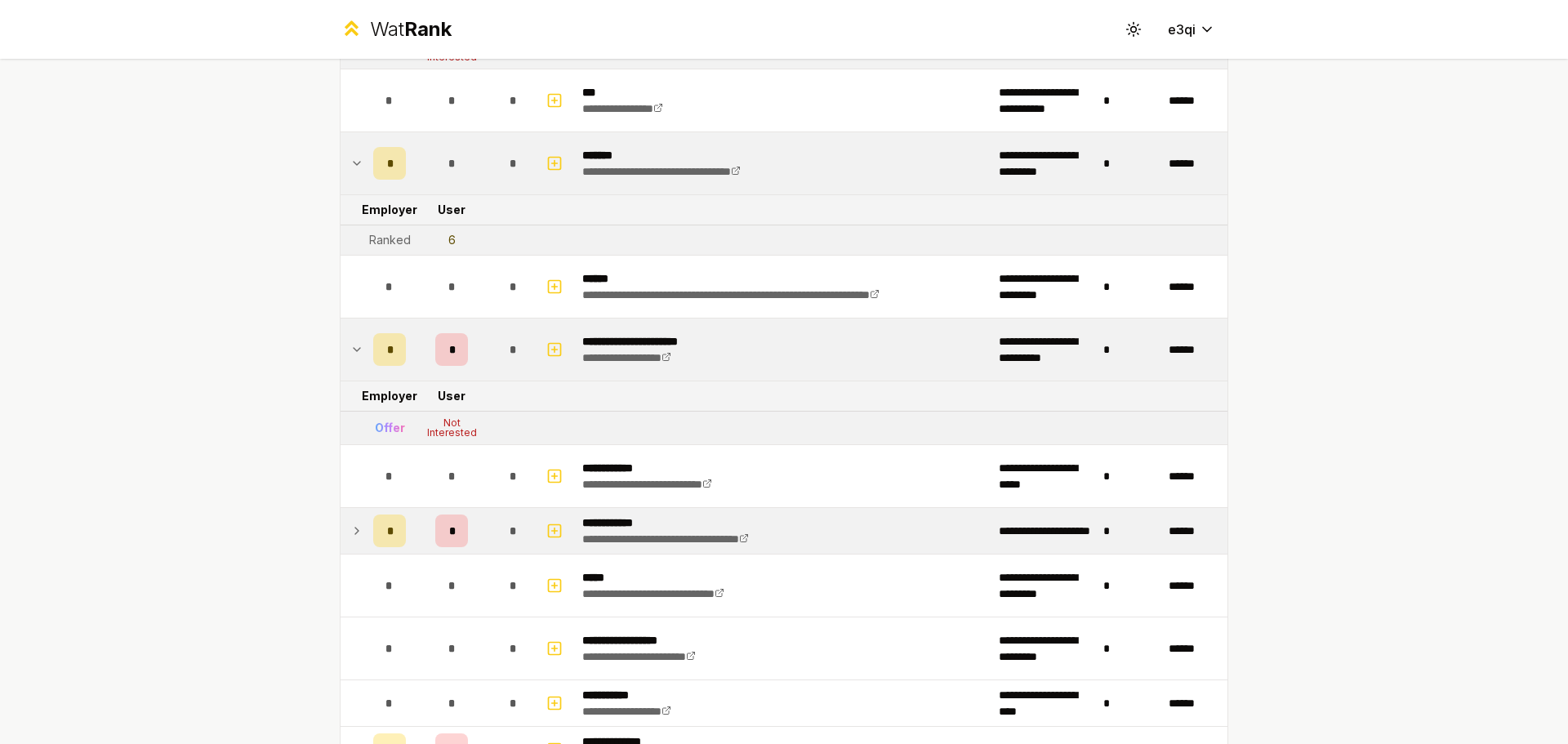
scroll to position [2741, 0]
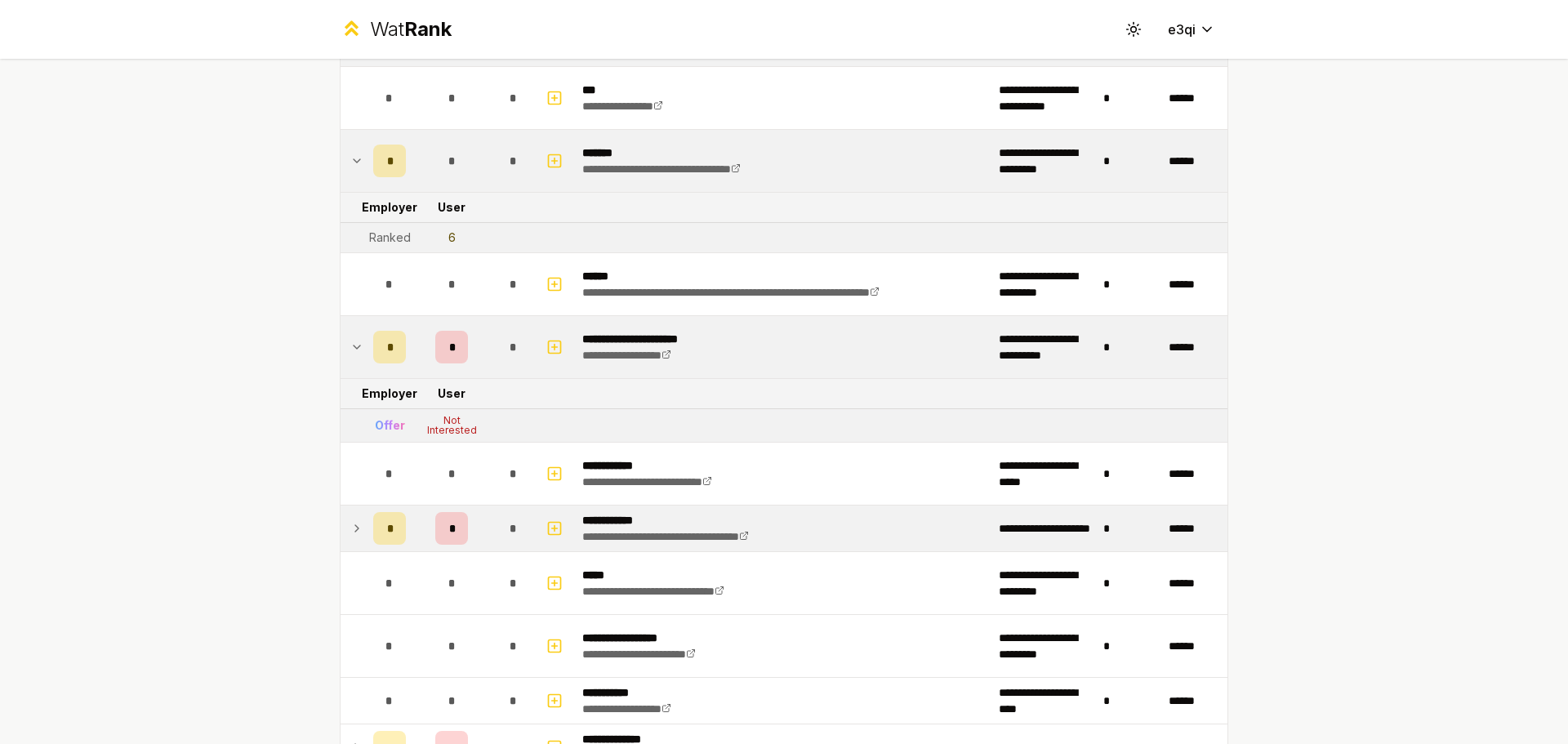
click at [388, 541] on div "*" at bounding box center [389, 528] width 33 height 33
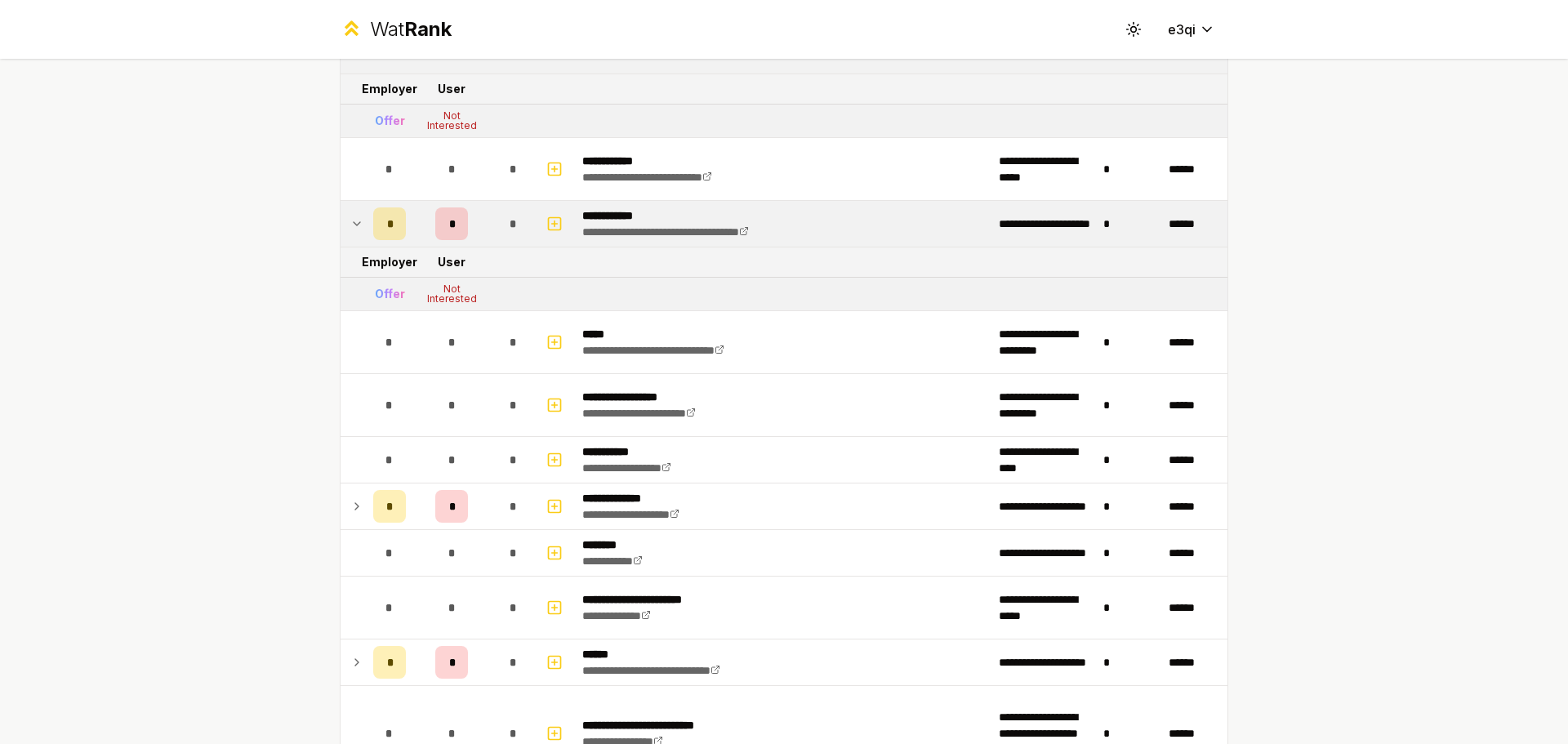
scroll to position [3046, 0]
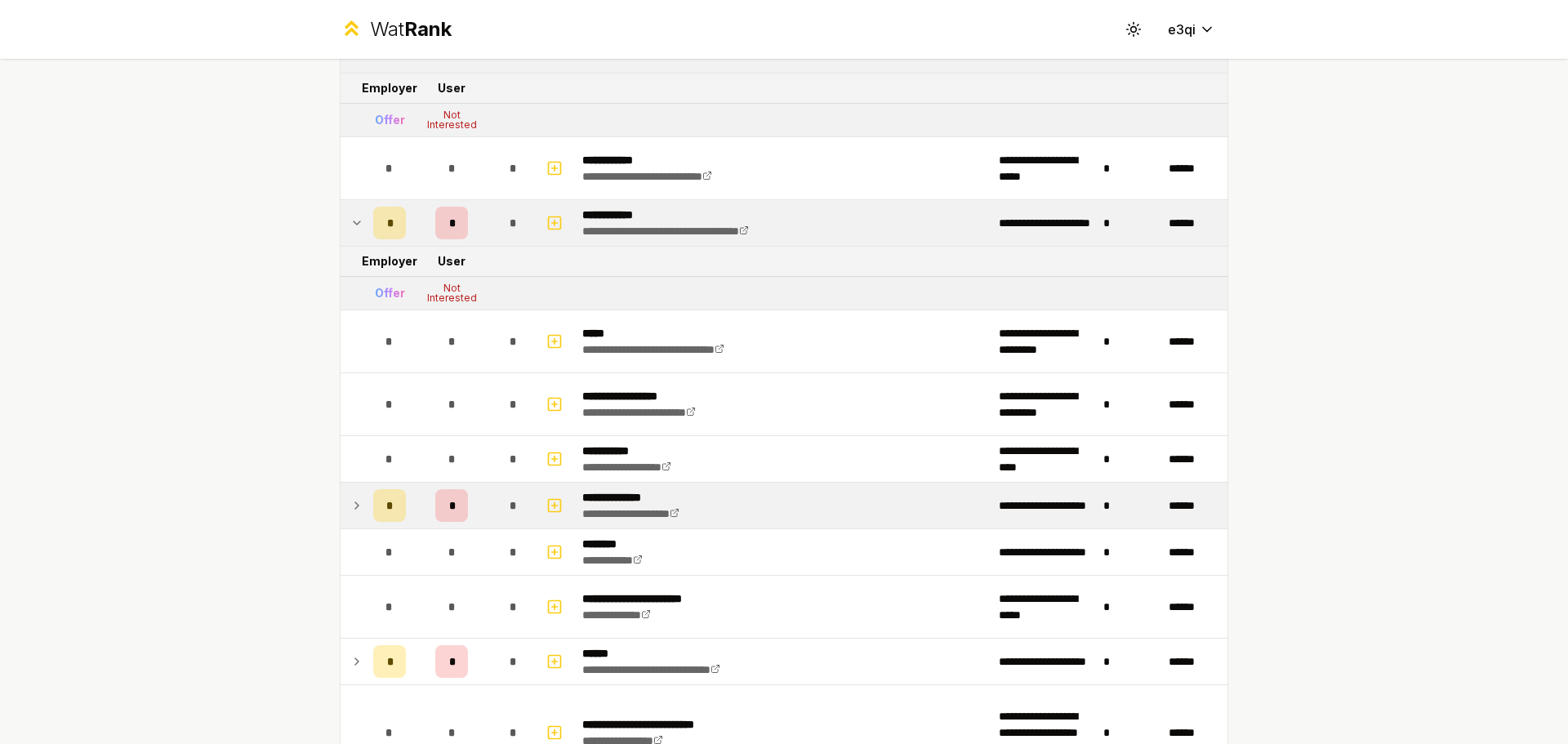
click at [396, 504] on div "*" at bounding box center [389, 505] width 33 height 33
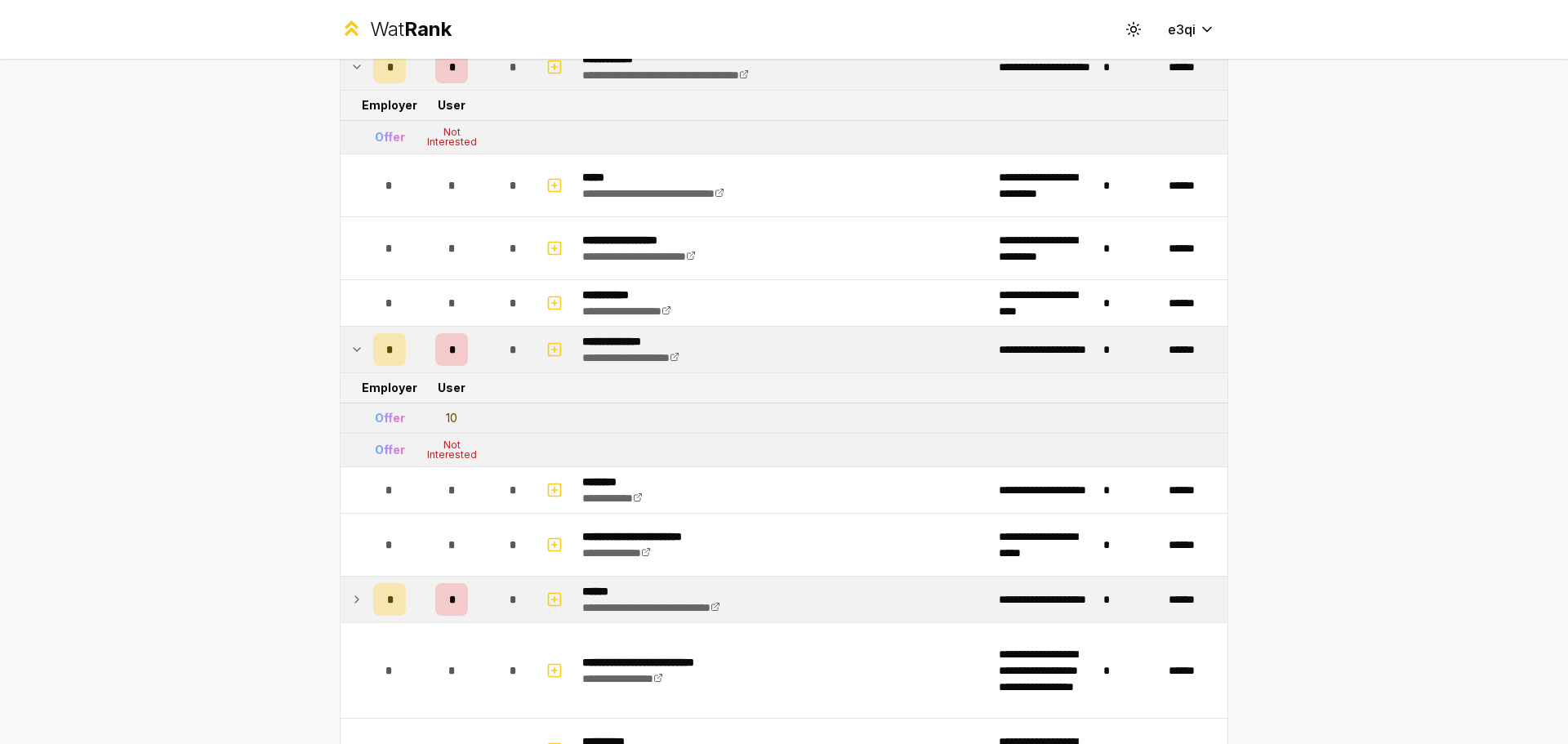
scroll to position [3203, 0]
click at [396, 609] on div "*" at bounding box center [389, 598] width 33 height 33
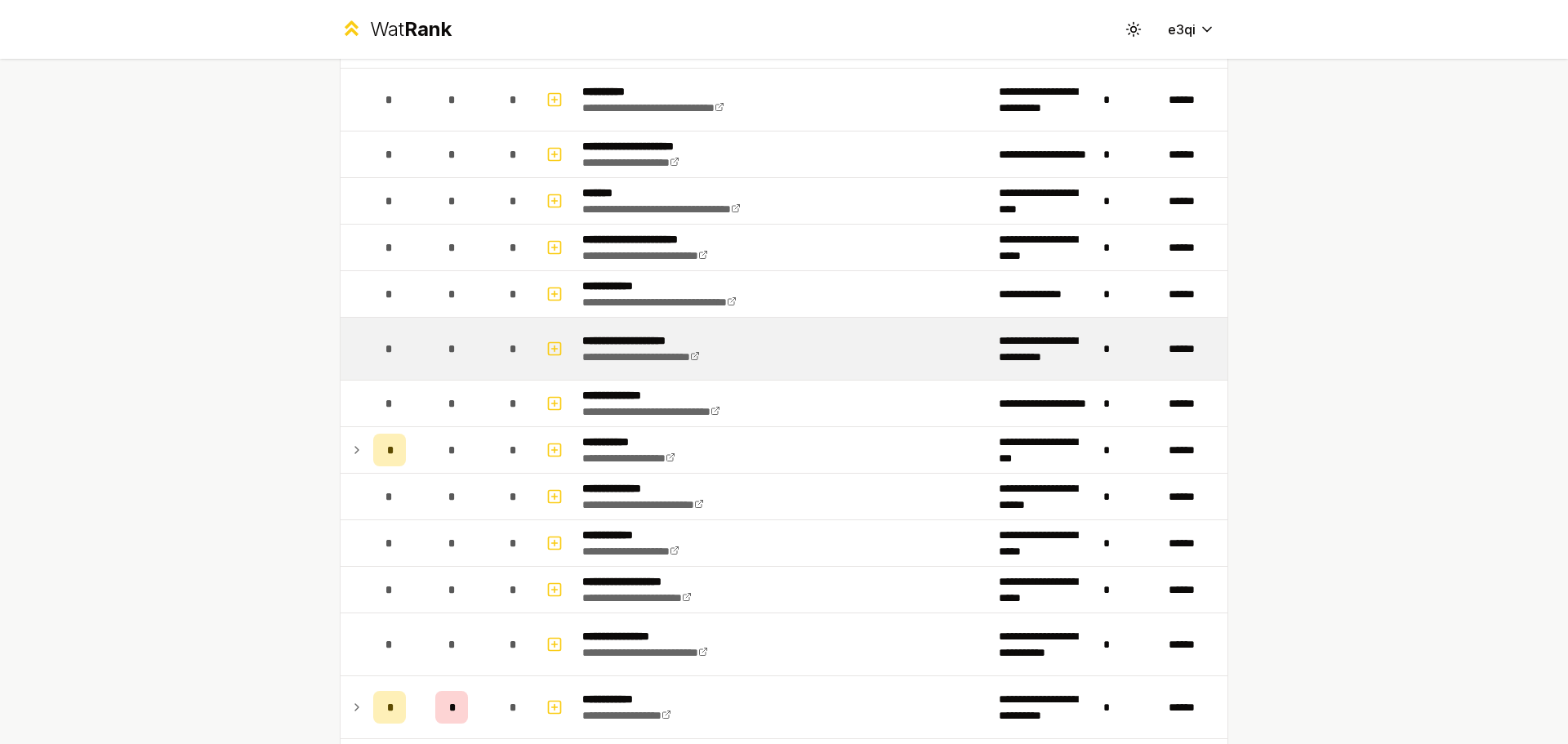
scroll to position [3918, 0]
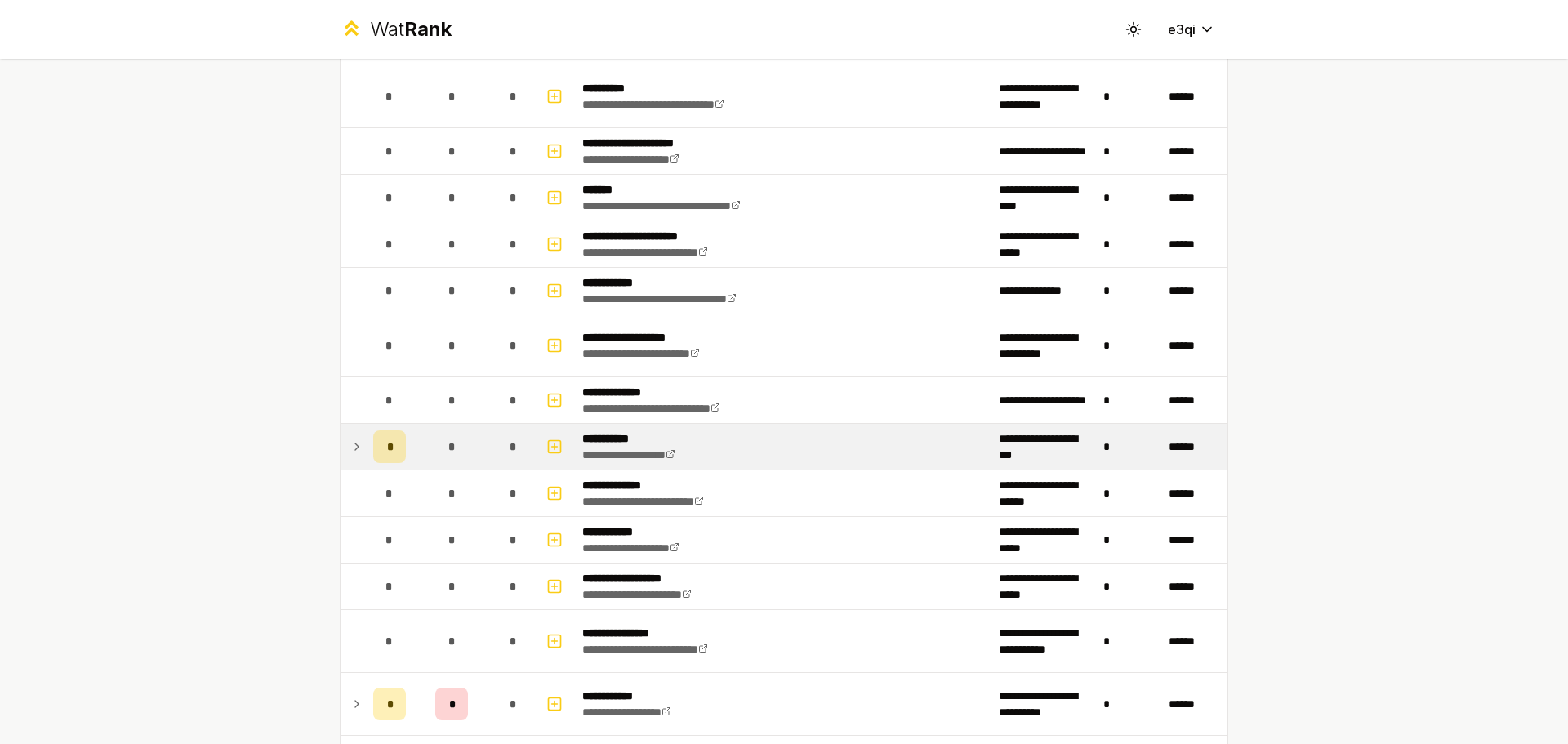
click at [412, 458] on td "*" at bounding box center [451, 446] width 78 height 45
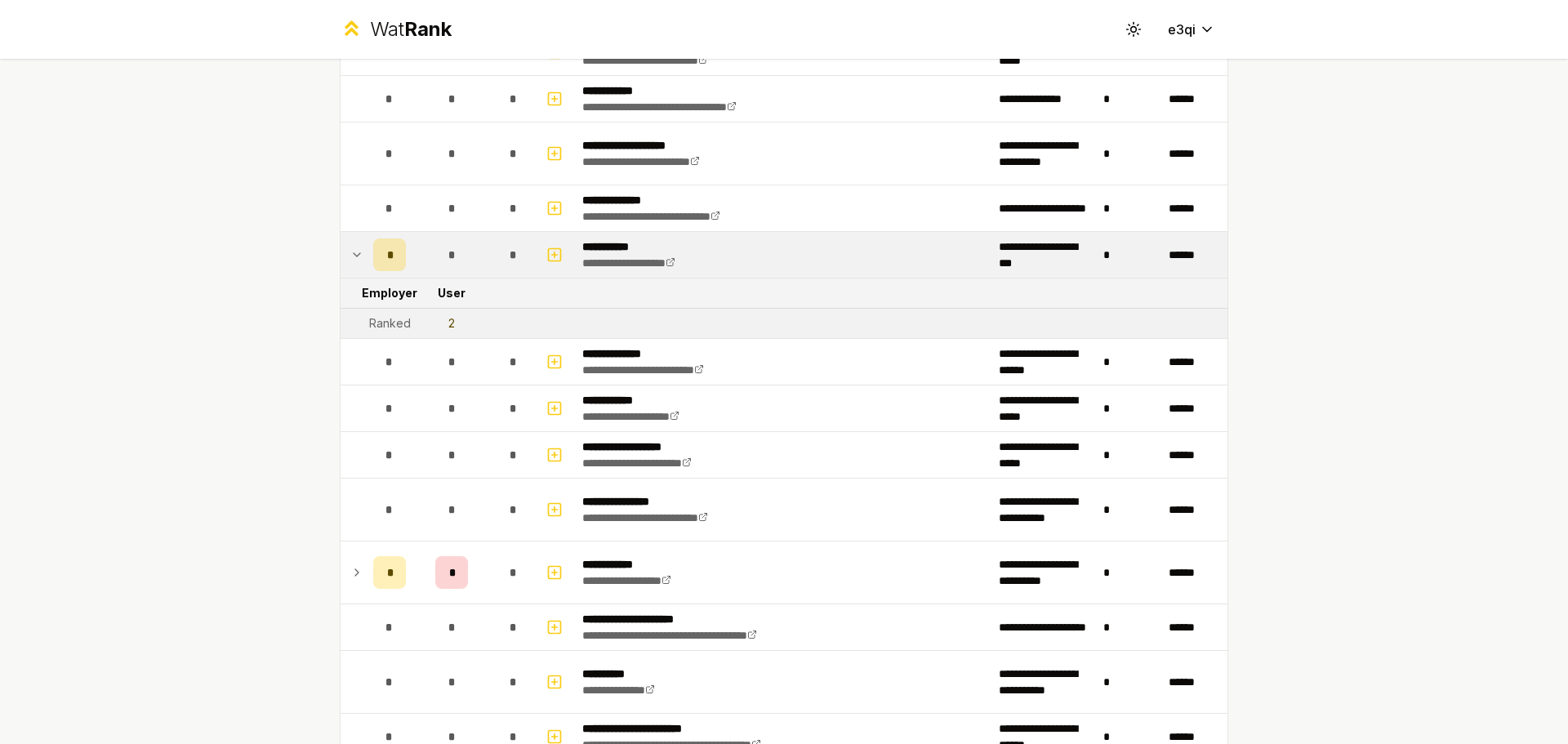
scroll to position [4113, 0]
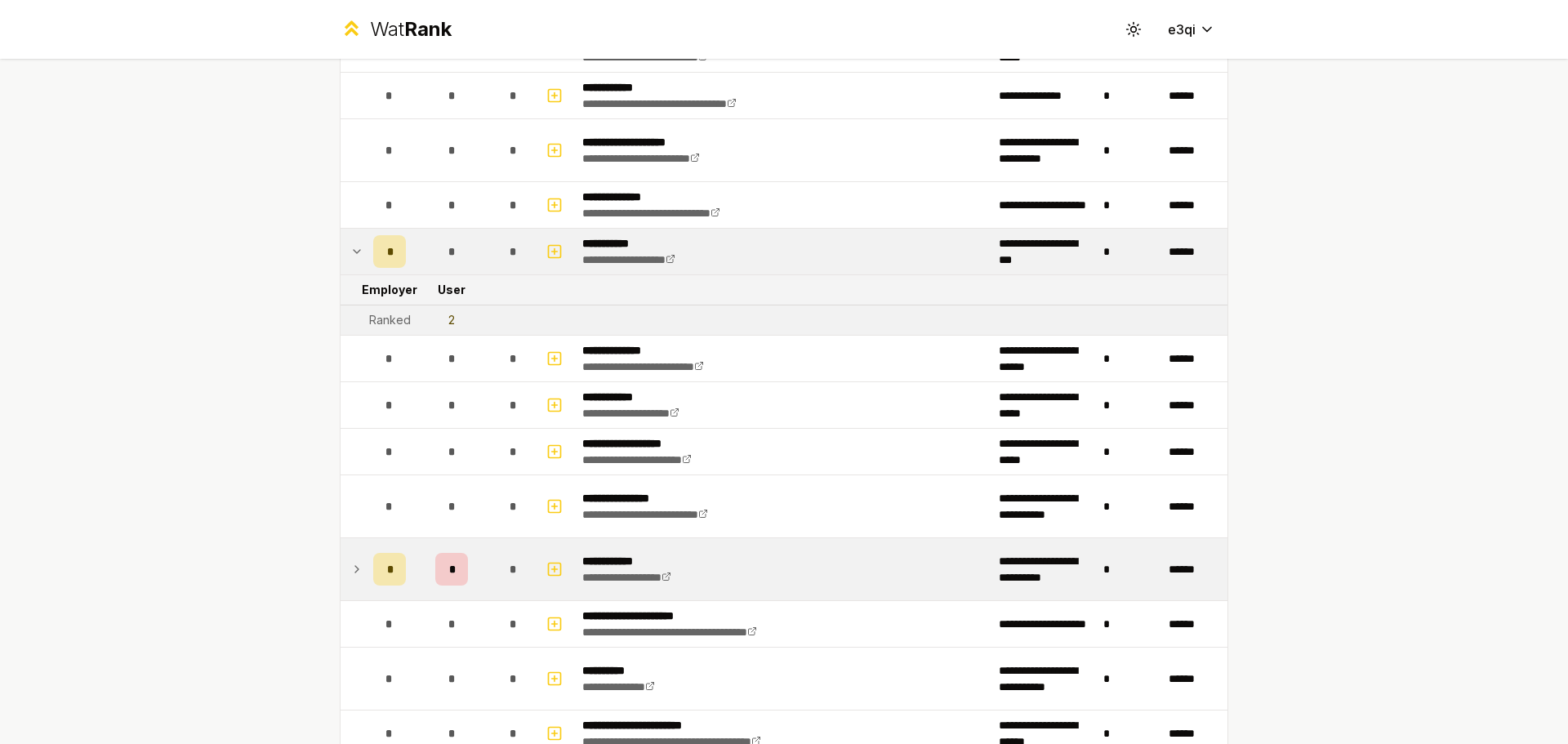
click at [397, 548] on td "*" at bounding box center [389, 569] width 45 height 62
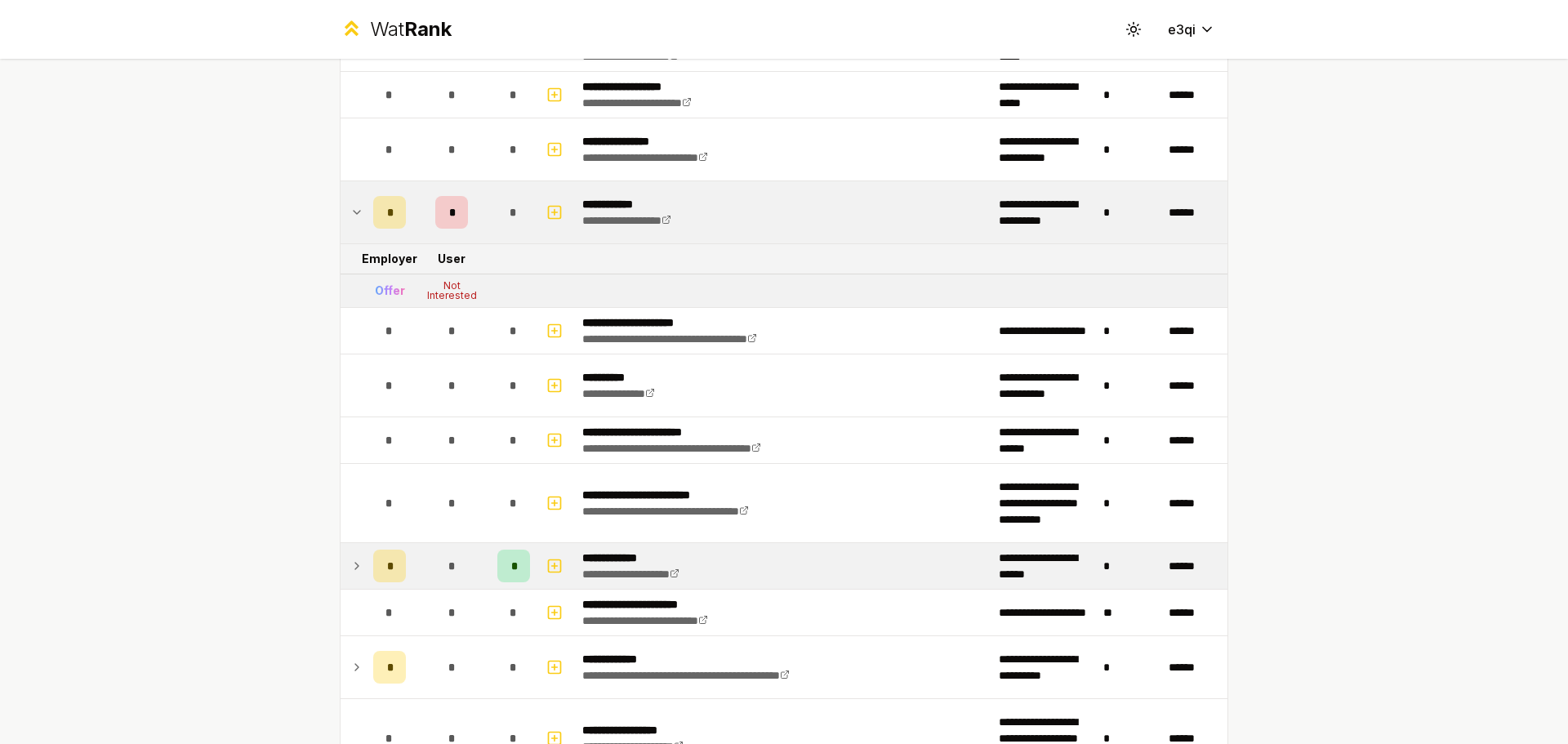
click at [383, 578] on div "*" at bounding box center [389, 566] width 33 height 33
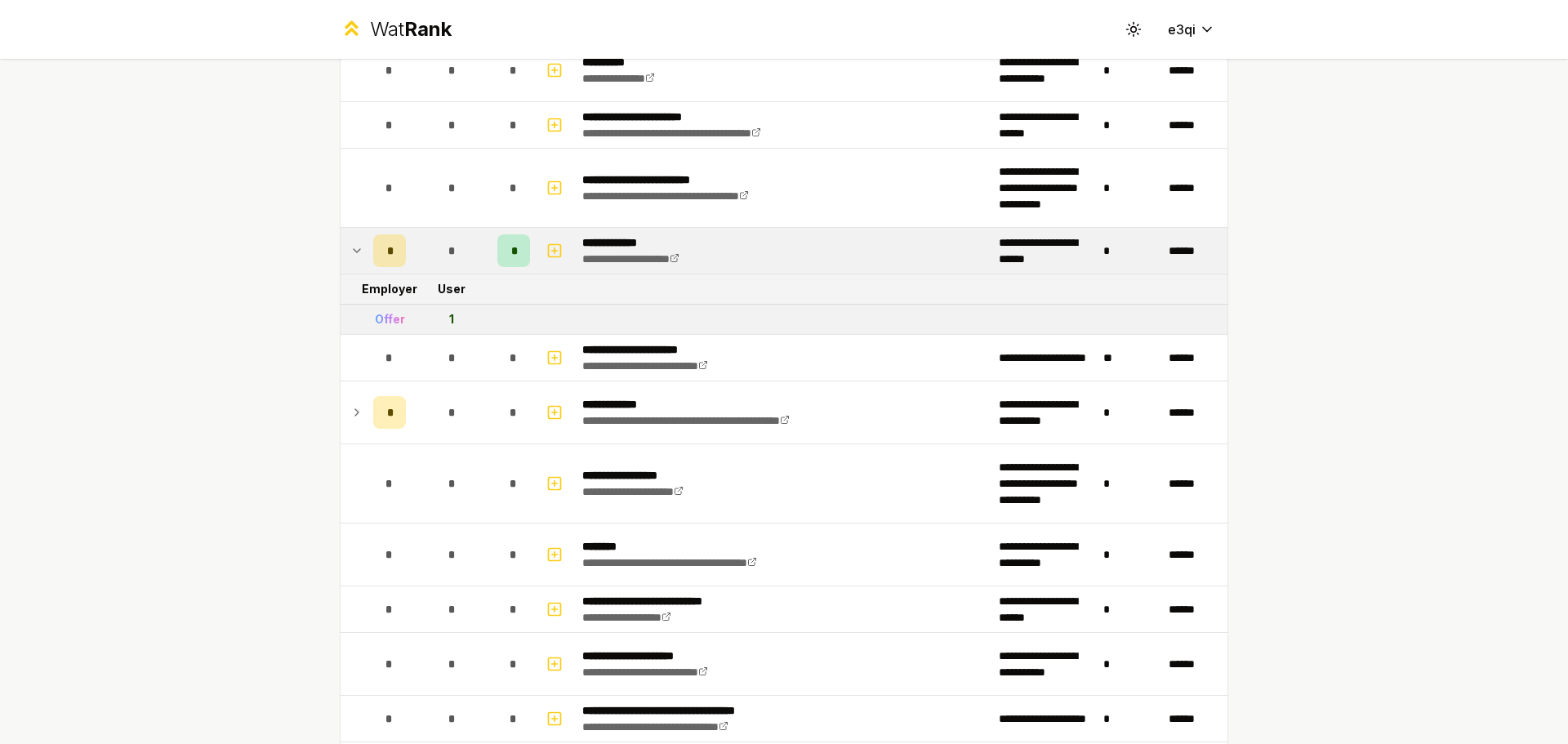
scroll to position [4789, 0]
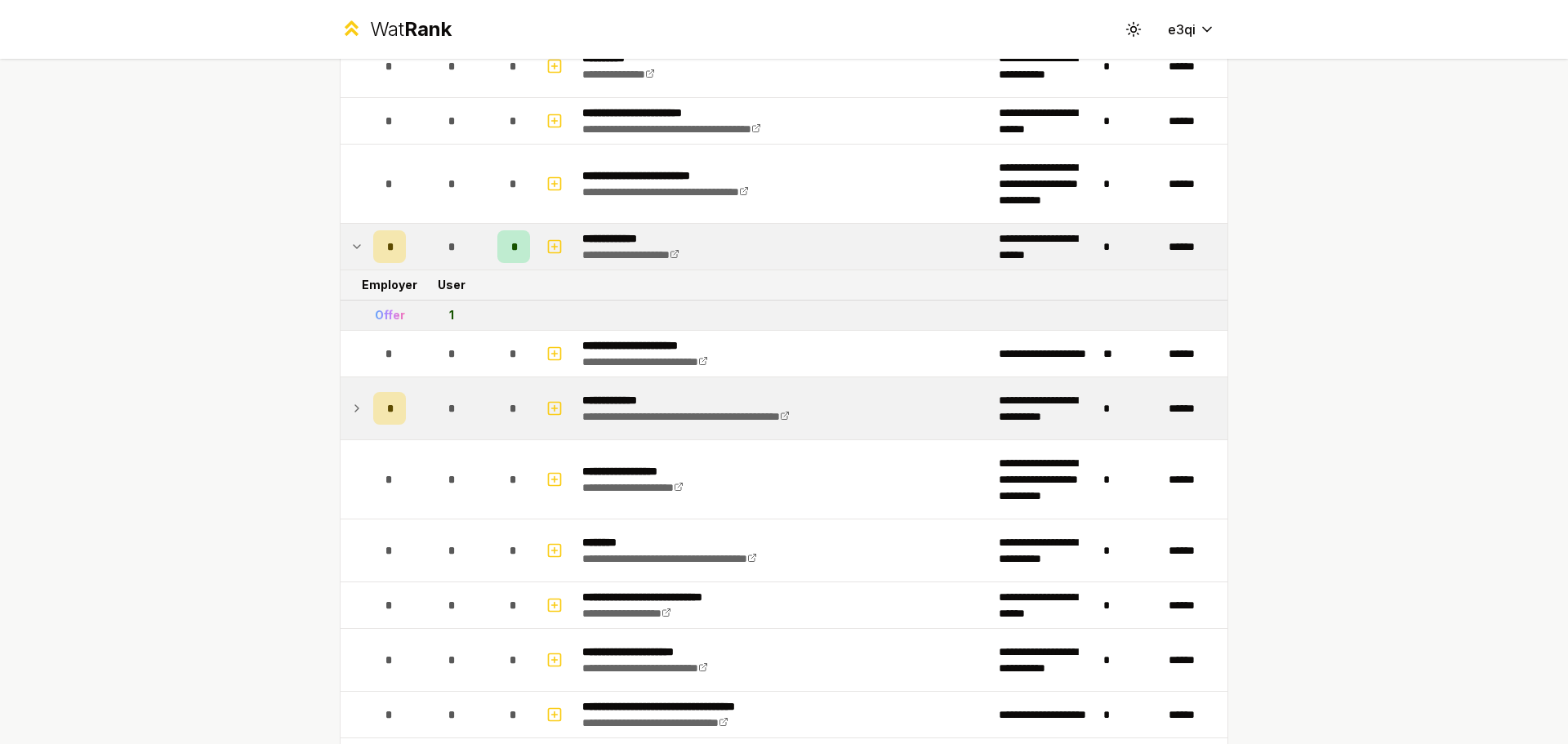
click at [430, 429] on td "*" at bounding box center [451, 409] width 78 height 62
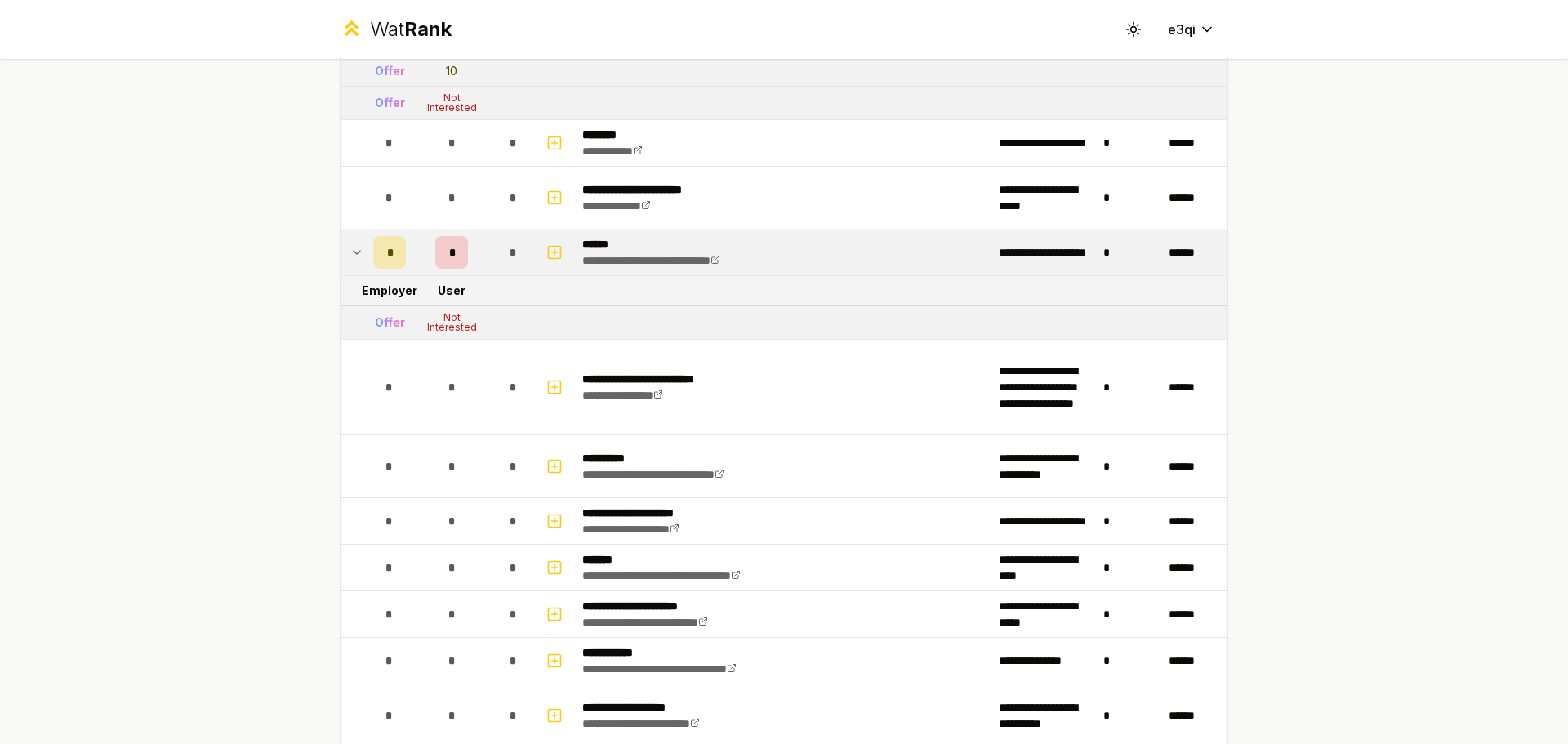
click at [430, 429] on td "*" at bounding box center [451, 387] width 78 height 95
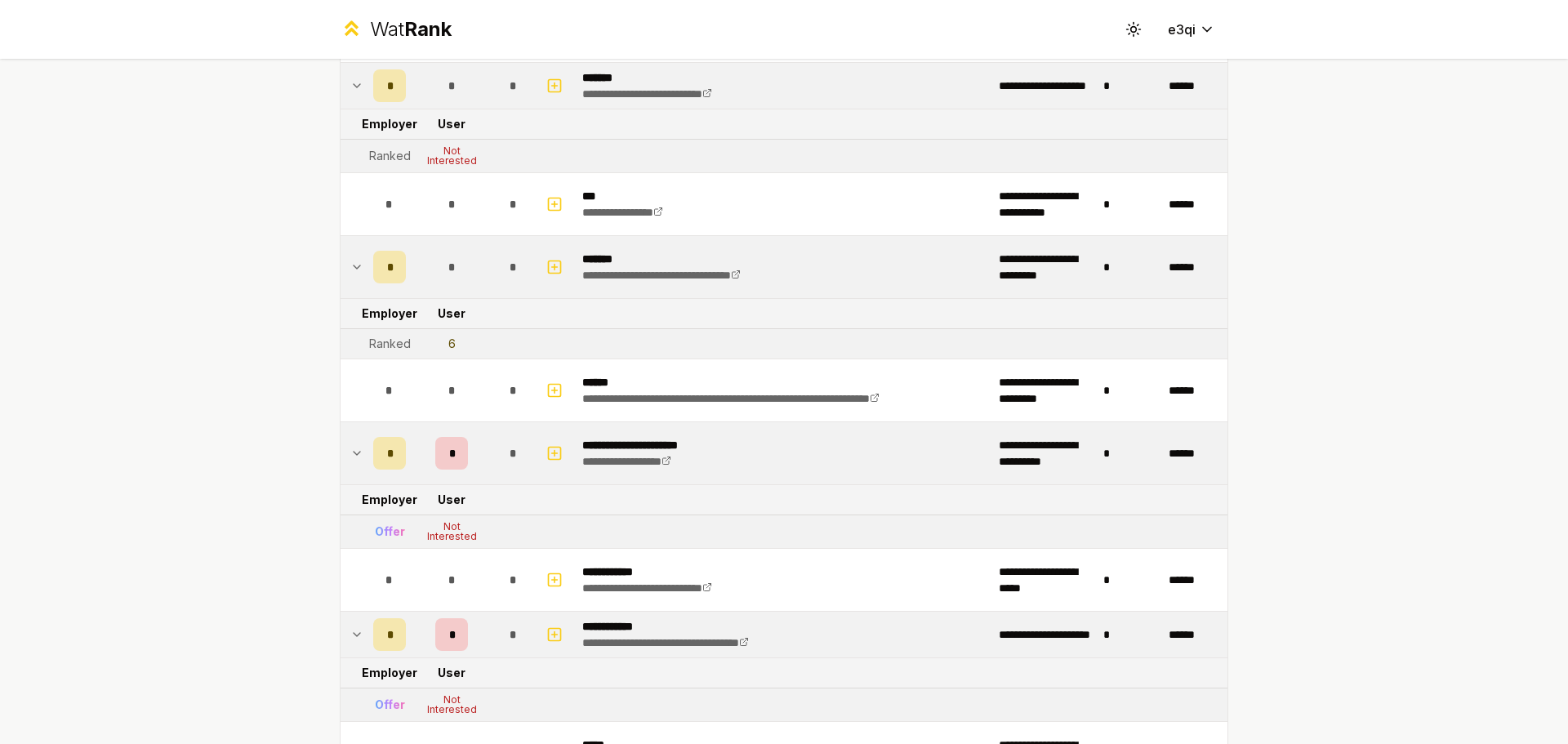
scroll to position [2633, 0]
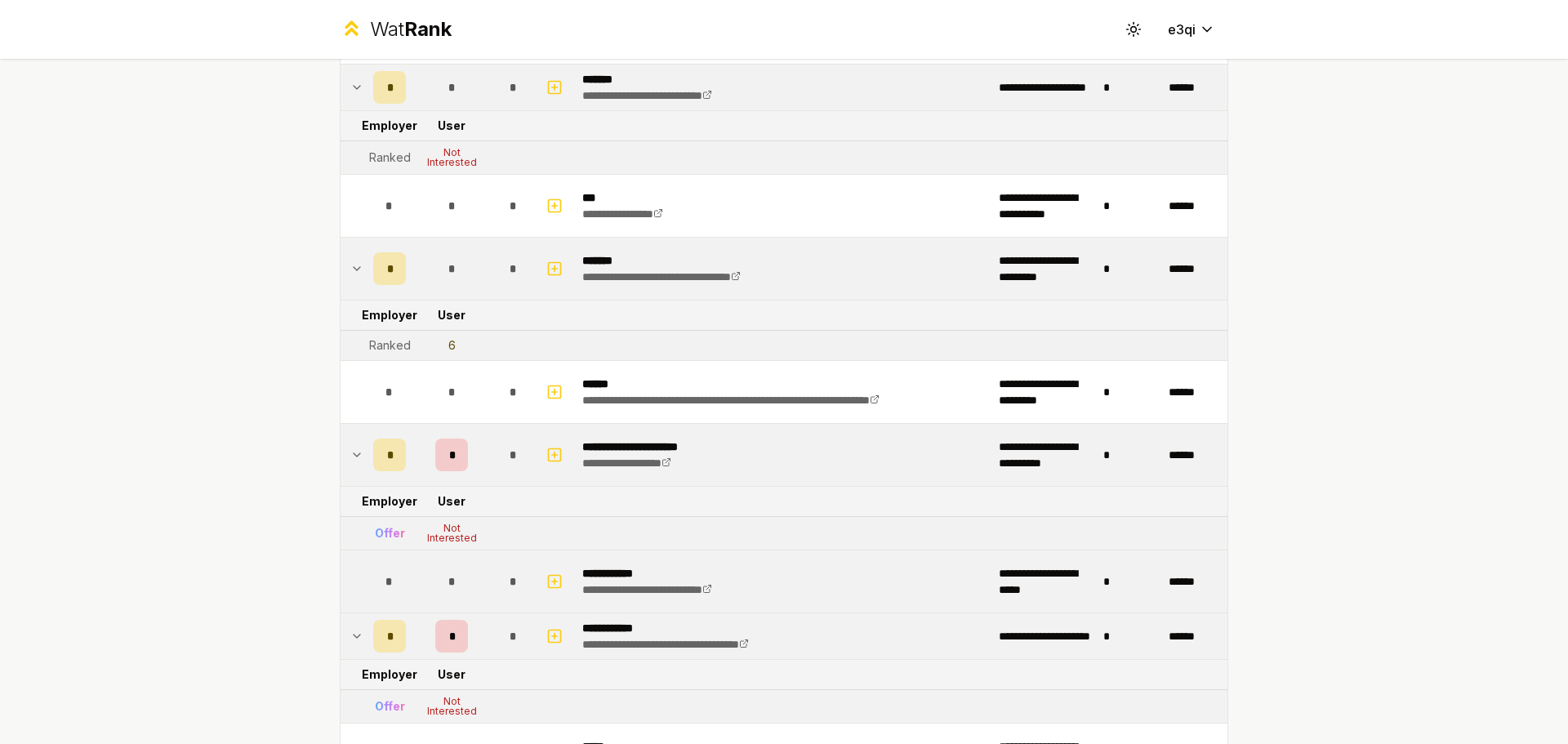
click at [491, 577] on td "*" at bounding box center [514, 582] width 45 height 62
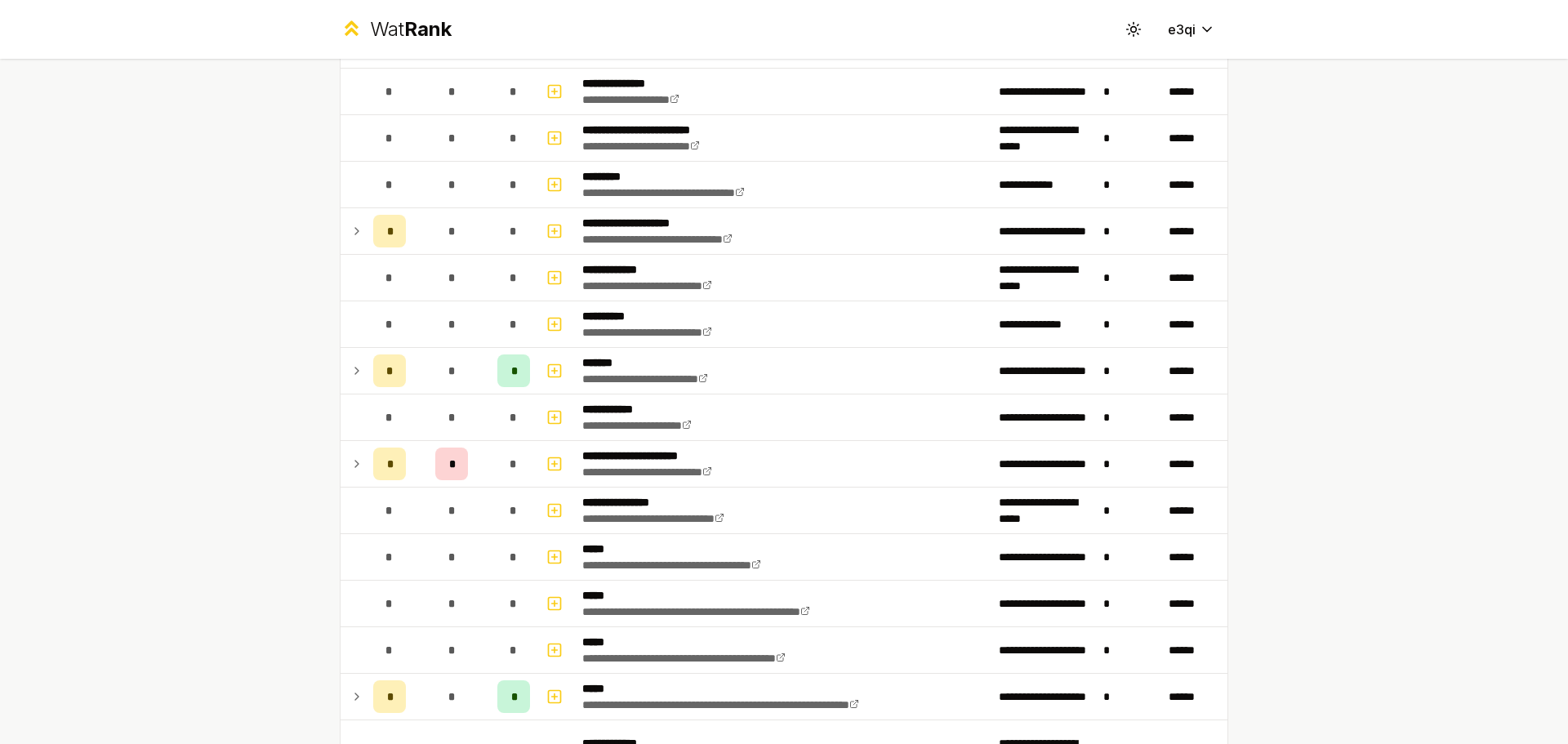
scroll to position [0, 0]
